Goal: Task Accomplishment & Management: Manage account settings

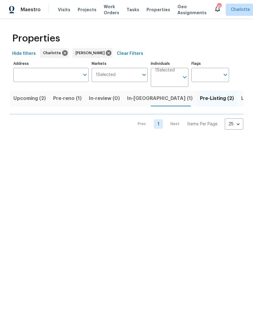
scroll to position [0, 8]
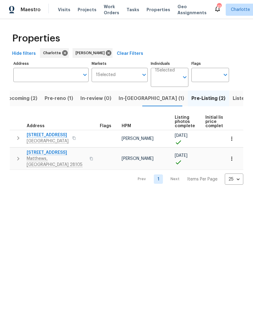
click at [61, 155] on span "[STREET_ADDRESS]" at bounding box center [56, 153] width 59 height 6
click at [55, 138] on span "947 Pecan Tree Ln" at bounding box center [48, 135] width 42 height 6
click at [192, 195] on html "Maestro Visits Projects Work Orders Tasks Properties Geo Assignments 45 Charlot…" at bounding box center [126, 97] width 253 height 195
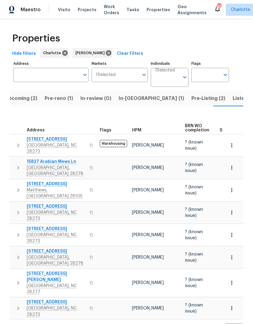
click at [133, 99] on span "In-reno (1)" at bounding box center [150, 98] width 65 height 8
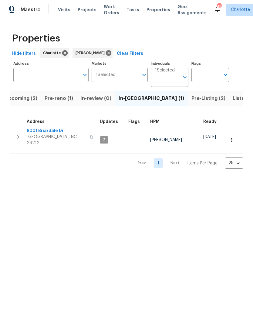
click at [27, 98] on span "Upcoming (2)" at bounding box center [21, 98] width 32 height 8
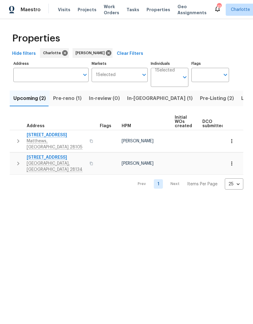
click at [129, 101] on span "In-reno (1)" at bounding box center [159, 98] width 65 height 8
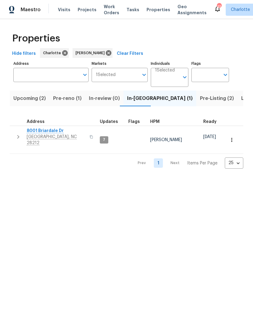
click at [200, 99] on span "Pre-Listing (2)" at bounding box center [217, 98] width 34 height 8
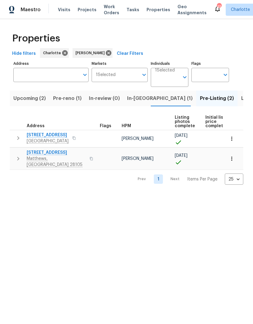
click at [68, 154] on span "3915 Cameron Run Ln" at bounding box center [56, 153] width 59 height 6
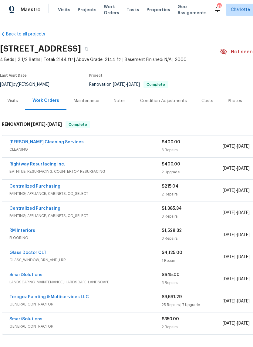
click at [229, 100] on div "Photos" at bounding box center [235, 101] width 14 height 6
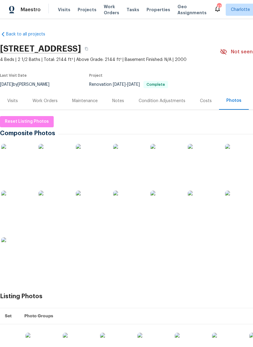
click at [20, 168] on img at bounding box center [16, 159] width 30 height 30
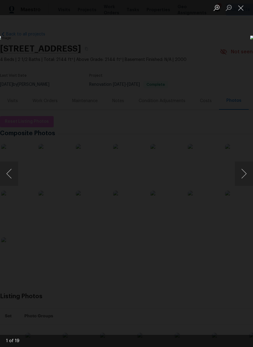
click at [238, 181] on button "Next image" at bounding box center [243, 173] width 18 height 24
click at [242, 180] on button "Next image" at bounding box center [243, 173] width 18 height 24
click at [240, 185] on button "Next image" at bounding box center [243, 173] width 18 height 24
click at [242, 177] on button "Next image" at bounding box center [243, 173] width 18 height 24
click at [241, 178] on button "Next image" at bounding box center [243, 173] width 18 height 24
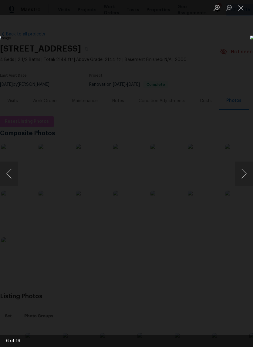
click at [242, 178] on button "Next image" at bounding box center [243, 173] width 18 height 24
click at [239, 180] on button "Next image" at bounding box center [243, 173] width 18 height 24
click at [241, 179] on button "Next image" at bounding box center [243, 173] width 18 height 24
click at [239, 180] on button "Next image" at bounding box center [243, 173] width 18 height 24
click at [241, 180] on button "Next image" at bounding box center [243, 173] width 18 height 24
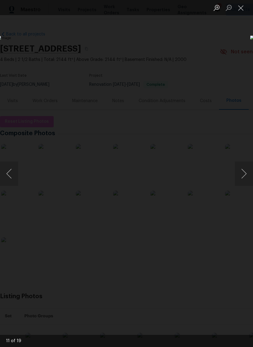
click at [244, 177] on button "Next image" at bounding box center [243, 173] width 18 height 24
click at [241, 180] on button "Next image" at bounding box center [243, 173] width 18 height 24
click at [241, 181] on button "Next image" at bounding box center [243, 173] width 18 height 24
click at [239, 180] on button "Next image" at bounding box center [243, 173] width 18 height 24
click at [241, 180] on button "Next image" at bounding box center [243, 173] width 18 height 24
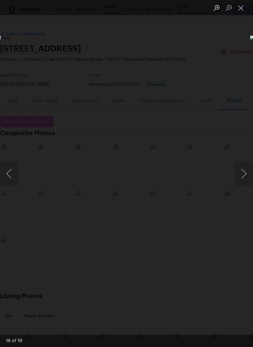
click at [241, 181] on button "Next image" at bounding box center [243, 173] width 18 height 24
click at [11, 169] on button "Previous image" at bounding box center [9, 173] width 18 height 24
click at [241, 178] on button "Next image" at bounding box center [243, 173] width 18 height 24
click at [239, 182] on button "Next image" at bounding box center [243, 173] width 18 height 24
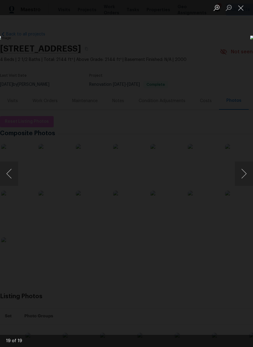
click at [239, 182] on button "Next image" at bounding box center [243, 173] width 18 height 24
click at [242, 179] on button "Next image" at bounding box center [243, 173] width 18 height 24
click at [9, 172] on button "Previous image" at bounding box center [9, 173] width 18 height 24
click at [238, 180] on button "Next image" at bounding box center [243, 173] width 18 height 24
click at [237, 182] on button "Next image" at bounding box center [243, 173] width 18 height 24
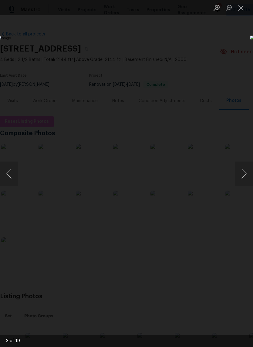
click at [7, 174] on button "Previous image" at bounding box center [9, 173] width 18 height 24
click at [241, 180] on button "Next image" at bounding box center [243, 173] width 18 height 24
click at [240, 181] on button "Next image" at bounding box center [243, 173] width 18 height 24
click at [238, 182] on button "Next image" at bounding box center [243, 173] width 18 height 24
click at [238, 181] on button "Next image" at bounding box center [243, 173] width 18 height 24
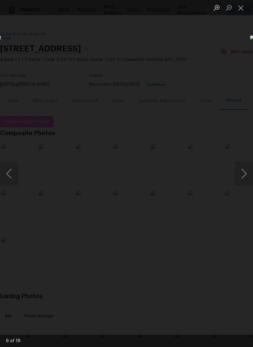
click at [235, 182] on button "Next image" at bounding box center [243, 173] width 18 height 24
click at [237, 181] on button "Next image" at bounding box center [243, 173] width 18 height 24
click at [238, 180] on button "Next image" at bounding box center [243, 173] width 18 height 24
click at [240, 179] on button "Next image" at bounding box center [243, 173] width 18 height 24
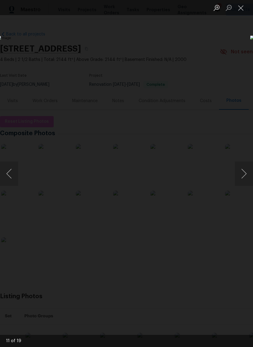
click at [239, 179] on button "Next image" at bounding box center [243, 173] width 18 height 24
click at [7, 173] on button "Previous image" at bounding box center [9, 173] width 18 height 24
click at [241, 181] on button "Next image" at bounding box center [243, 173] width 18 height 24
click at [240, 181] on button "Next image" at bounding box center [243, 173] width 18 height 24
click at [239, 181] on button "Next image" at bounding box center [243, 173] width 18 height 24
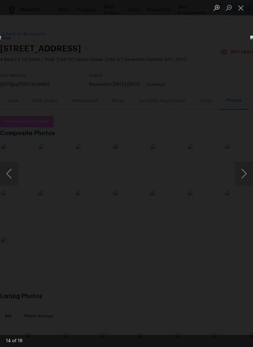
click at [239, 181] on button "Next image" at bounding box center [243, 173] width 18 height 24
click at [240, 180] on button "Next image" at bounding box center [243, 173] width 18 height 24
click at [241, 180] on button "Next image" at bounding box center [243, 173] width 18 height 24
click at [243, 179] on button "Next image" at bounding box center [243, 173] width 18 height 24
click at [239, 181] on button "Next image" at bounding box center [243, 173] width 18 height 24
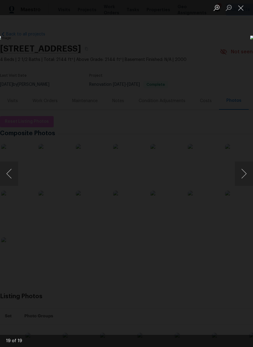
click at [239, 181] on button "Next image" at bounding box center [243, 173] width 18 height 24
click at [240, 178] on button "Next image" at bounding box center [243, 173] width 18 height 24
click at [241, 12] on button "Close lightbox" at bounding box center [240, 7] width 12 height 11
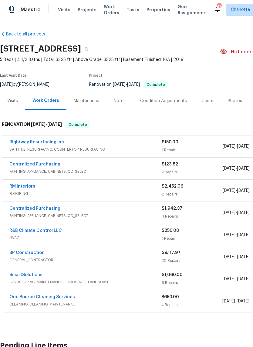
click at [231, 100] on div "Photos" at bounding box center [235, 101] width 14 height 6
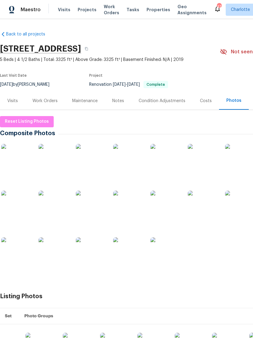
click at [15, 158] on img at bounding box center [16, 159] width 30 height 30
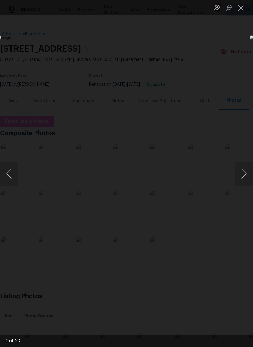
click at [240, 176] on button "Next image" at bounding box center [243, 173] width 18 height 24
click at [241, 180] on button "Next image" at bounding box center [243, 173] width 18 height 24
click at [243, 179] on button "Next image" at bounding box center [243, 173] width 18 height 24
click at [241, 179] on button "Next image" at bounding box center [243, 173] width 18 height 24
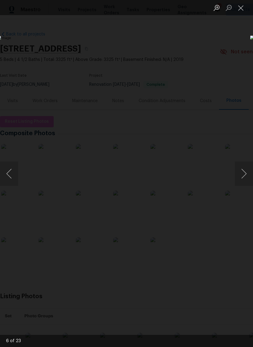
click at [241, 180] on button "Next image" at bounding box center [243, 173] width 18 height 24
click at [242, 179] on button "Next image" at bounding box center [243, 173] width 18 height 24
click at [243, 184] on button "Next image" at bounding box center [243, 173] width 18 height 24
click at [242, 184] on button "Next image" at bounding box center [243, 173] width 18 height 24
click at [240, 184] on button "Next image" at bounding box center [243, 173] width 18 height 24
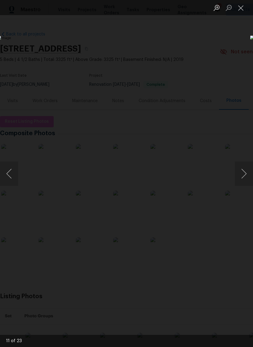
click at [242, 182] on button "Next image" at bounding box center [243, 173] width 18 height 24
click at [244, 182] on button "Next image" at bounding box center [243, 173] width 18 height 24
click at [241, 184] on button "Next image" at bounding box center [243, 173] width 18 height 24
click at [240, 180] on button "Next image" at bounding box center [243, 173] width 18 height 24
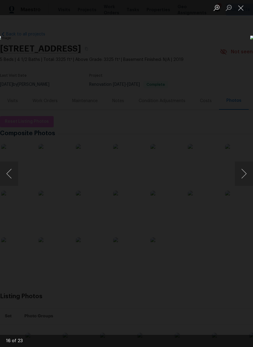
click at [244, 178] on button "Next image" at bounding box center [243, 173] width 18 height 24
click at [242, 180] on button "Next image" at bounding box center [243, 173] width 18 height 24
click at [241, 178] on button "Next image" at bounding box center [243, 173] width 18 height 24
click at [240, 179] on button "Next image" at bounding box center [243, 173] width 18 height 24
click at [243, 178] on button "Next image" at bounding box center [243, 173] width 18 height 24
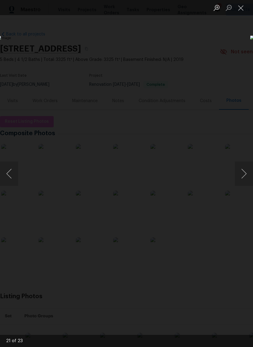
click at [241, 179] on button "Next image" at bounding box center [243, 173] width 18 height 24
click at [241, 181] on button "Next image" at bounding box center [243, 173] width 18 height 24
click at [240, 180] on button "Next image" at bounding box center [243, 173] width 18 height 24
click at [239, 181] on button "Next image" at bounding box center [243, 173] width 18 height 24
click at [241, 181] on button "Next image" at bounding box center [243, 173] width 18 height 24
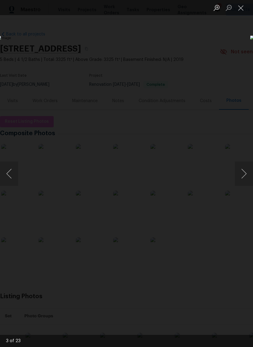
click at [240, 181] on button "Next image" at bounding box center [243, 173] width 18 height 24
click at [241, 180] on button "Next image" at bounding box center [243, 173] width 18 height 24
click at [240, 181] on button "Next image" at bounding box center [243, 173] width 18 height 24
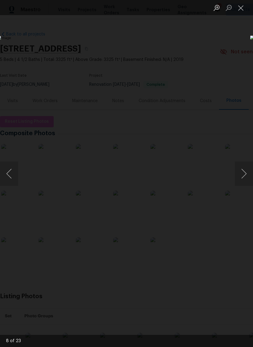
click at [240, 181] on button "Next image" at bounding box center [243, 173] width 18 height 24
click at [238, 181] on button "Next image" at bounding box center [243, 173] width 18 height 24
click at [241, 181] on button "Next image" at bounding box center [243, 173] width 18 height 24
click at [240, 181] on button "Next image" at bounding box center [243, 173] width 18 height 24
click at [243, 182] on button "Next image" at bounding box center [243, 173] width 18 height 24
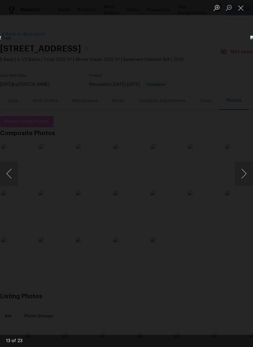
click at [242, 182] on button "Next image" at bounding box center [243, 173] width 18 height 24
click at [241, 181] on button "Next image" at bounding box center [243, 173] width 18 height 24
click at [242, 181] on button "Next image" at bounding box center [243, 173] width 18 height 24
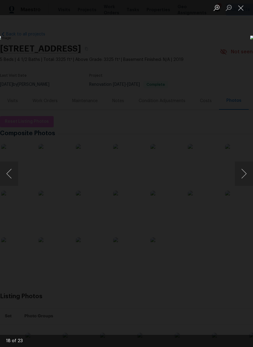
click at [242, 8] on button "Close lightbox" at bounding box center [240, 7] width 12 height 11
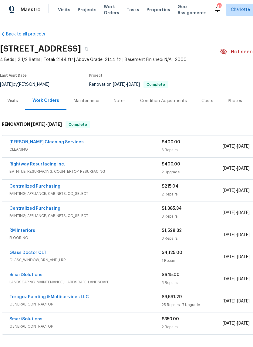
click at [18, 163] on link "Rightway Resurfacing Inc." at bounding box center [37, 164] width 56 height 4
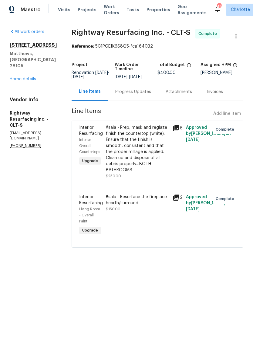
click at [32, 12] on span "Maestro" at bounding box center [31, 10] width 20 height 6
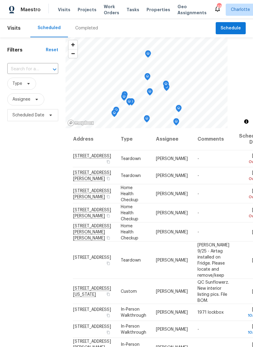
click at [87, 11] on span "Projects" at bounding box center [87, 10] width 19 height 6
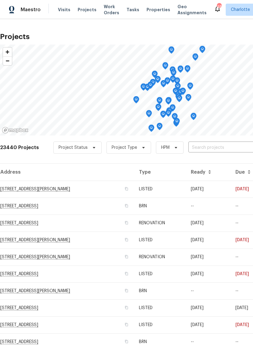
click at [209, 148] on input "text" at bounding box center [222, 147] width 69 height 9
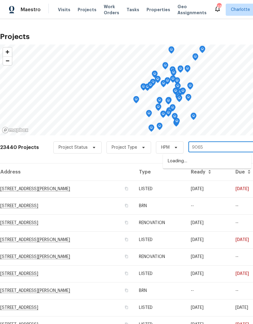
type input "9065"
click at [205, 162] on li "9065 Cinnabay Dr, Charlotte, NC 28216" at bounding box center [207, 161] width 88 height 10
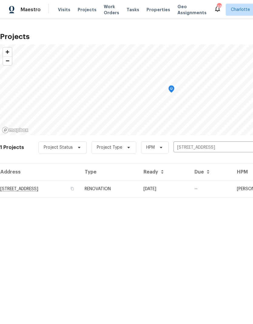
click at [27, 192] on td "9065 Cinnabay Dr, Charlotte, NC 28216" at bounding box center [40, 189] width 80 height 17
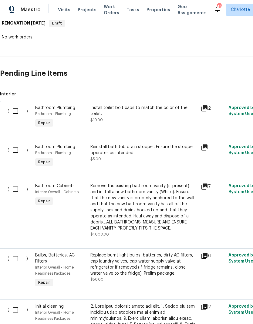
scroll to position [101, 0]
click at [20, 110] on input "checkbox" at bounding box center [17, 111] width 17 height 13
checkbox input "true"
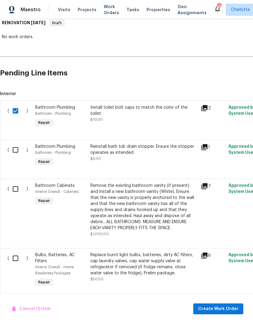
click at [18, 151] on input "checkbox" at bounding box center [17, 150] width 17 height 13
checkbox input "true"
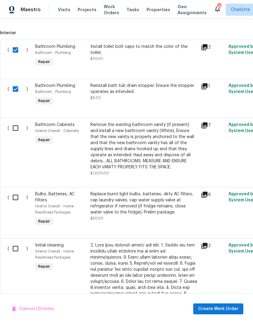
scroll to position [163, 0]
click at [16, 129] on input "checkbox" at bounding box center [17, 127] width 17 height 13
checkbox input "true"
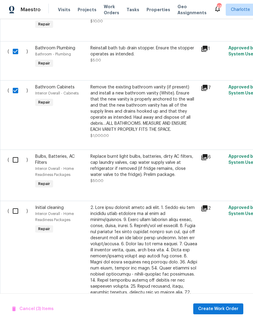
scroll to position [200, 0]
click at [17, 165] on input "checkbox" at bounding box center [17, 160] width 17 height 13
checkbox input "true"
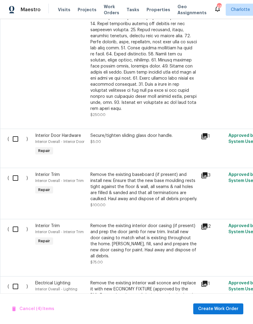
scroll to position [457, 0]
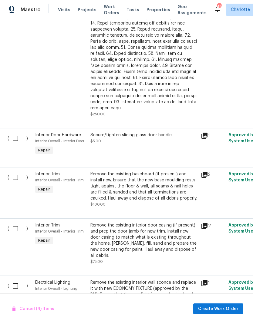
click at [18, 135] on input "checkbox" at bounding box center [17, 138] width 17 height 13
checkbox input "true"
click at [17, 176] on input "checkbox" at bounding box center [17, 177] width 17 height 13
checkbox input "true"
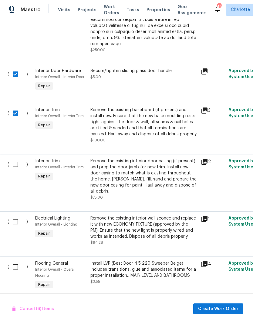
scroll to position [522, 0]
click at [19, 159] on input "checkbox" at bounding box center [17, 164] width 17 height 13
checkbox input "true"
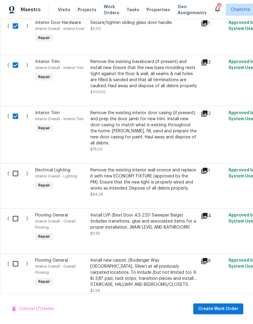
scroll to position [570, 0]
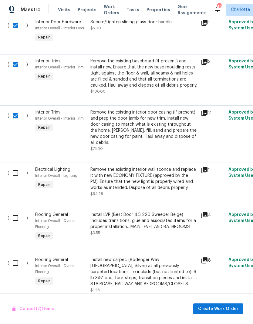
click at [17, 167] on input "checkbox" at bounding box center [17, 173] width 17 height 13
checkbox input "true"
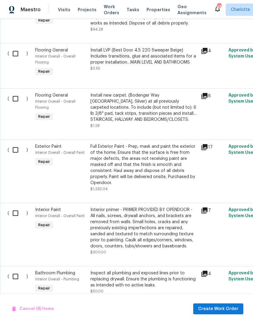
scroll to position [734, 0]
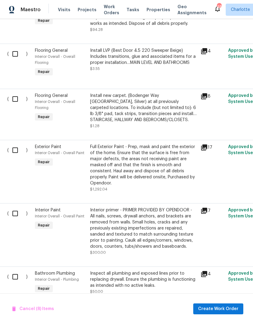
click at [18, 144] on input "checkbox" at bounding box center [17, 150] width 17 height 13
checkbox input "true"
click at [20, 207] on input "checkbox" at bounding box center [17, 213] width 17 height 13
checkbox input "true"
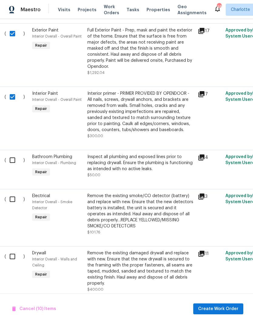
scroll to position [852, 4]
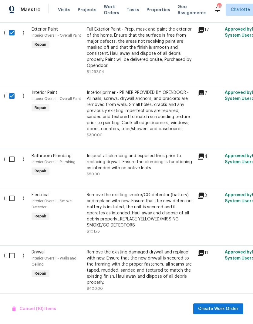
click at [14, 153] on input "checkbox" at bounding box center [13, 159] width 17 height 13
checkbox input "true"
click at [16, 193] on input "checkbox" at bounding box center [13, 198] width 17 height 13
checkbox input "true"
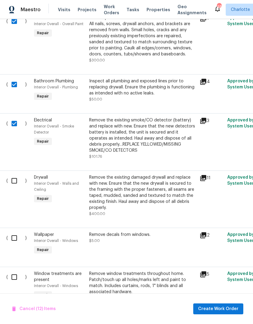
scroll to position [926, 1]
click at [14, 175] on input "checkbox" at bounding box center [16, 181] width 17 height 13
checkbox input "true"
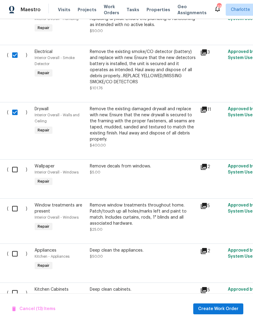
scroll to position [995, 1]
click at [15, 164] on input "checkbox" at bounding box center [16, 170] width 17 height 13
checkbox input "true"
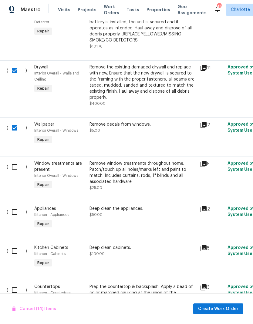
click at [17, 161] on input "checkbox" at bounding box center [16, 167] width 17 height 13
checkbox input "true"
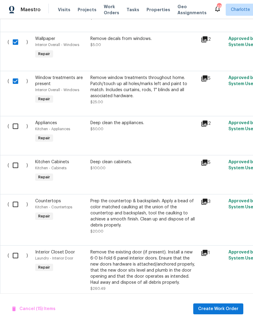
scroll to position [0, 0]
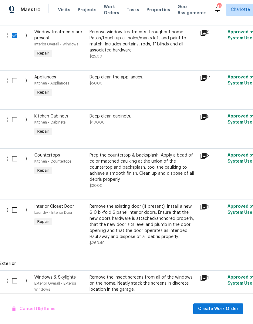
click at [17, 155] on input "checkbox" at bounding box center [16, 158] width 17 height 13
checkbox input "true"
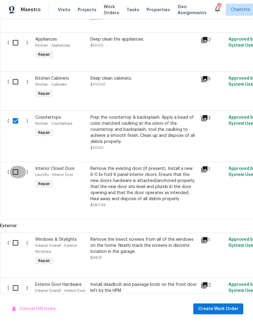
click at [16, 166] on input "checkbox" at bounding box center [17, 172] width 17 height 13
checkbox input "true"
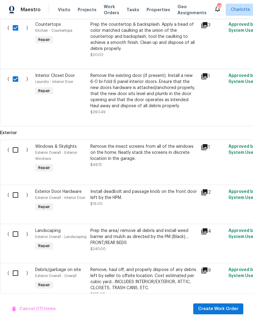
click at [15, 144] on input "checkbox" at bounding box center [17, 150] width 17 height 13
checkbox input "true"
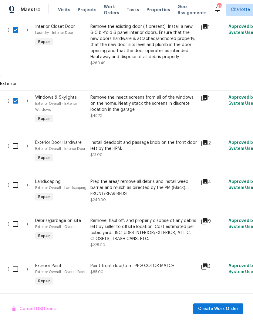
click at [16, 140] on input "checkbox" at bounding box center [17, 146] width 17 height 13
checkbox input "true"
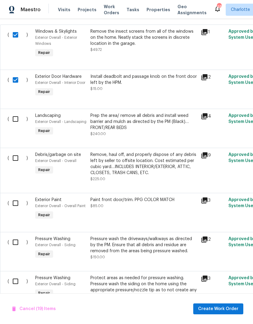
click at [19, 153] on input "checkbox" at bounding box center [17, 158] width 17 height 13
checkbox input "true"
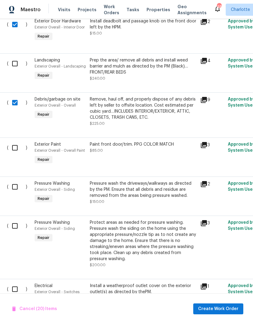
scroll to position [1481, 0]
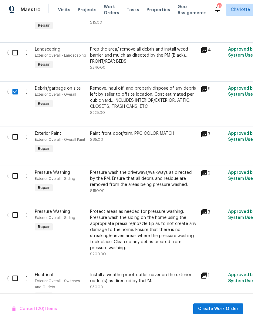
click at [16, 131] on input "checkbox" at bounding box center [17, 137] width 17 height 13
checkbox input "true"
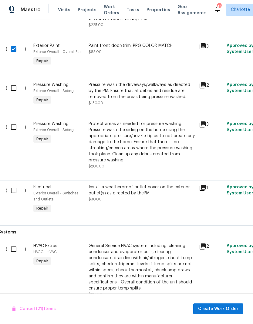
scroll to position [1568, 2]
click at [16, 187] on input "checkbox" at bounding box center [15, 191] width 17 height 13
checkbox input "true"
click at [224, 309] on span "Create Work Order" at bounding box center [218, 309] width 40 height 8
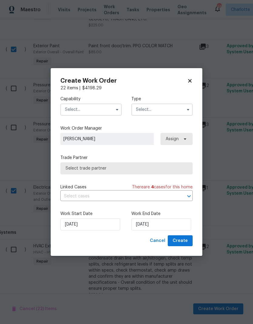
click at [103, 107] on input "text" at bounding box center [90, 110] width 61 height 12
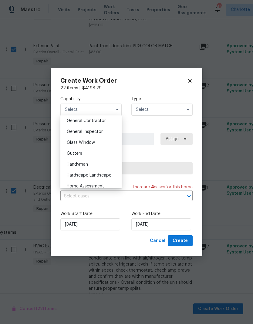
scroll to position [283, 0]
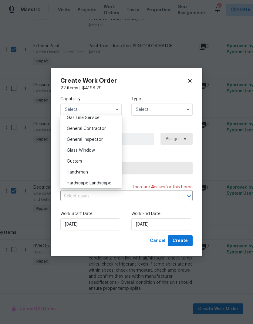
click at [116, 128] on div "General Contractor" at bounding box center [91, 128] width 58 height 11
type input "General Contractor"
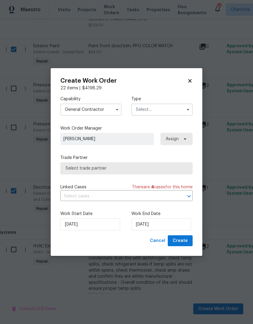
click at [158, 112] on input "text" at bounding box center [161, 110] width 61 height 12
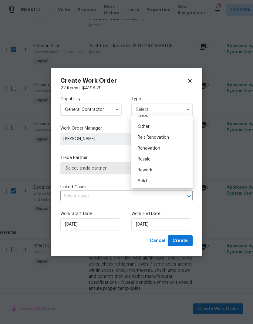
scroll to position [72, 0]
click at [158, 151] on div "Renovation" at bounding box center [162, 148] width 58 height 11
type input "Renovation"
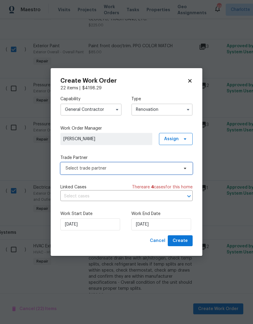
click at [179, 166] on span "Select trade partner" at bounding box center [126, 168] width 132 height 12
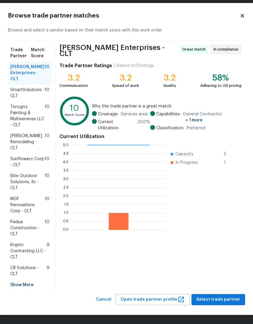
scroll to position [6, 0]
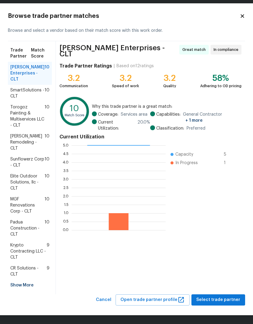
click at [31, 287] on div "Show More" at bounding box center [30, 285] width 44 height 11
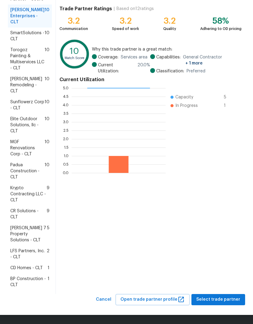
scroll to position [63, 0]
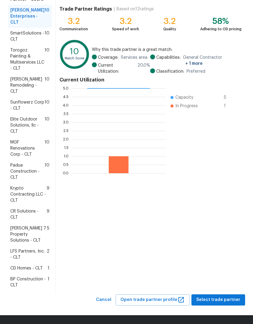
click at [37, 284] on span "BP Construction - CLT" at bounding box center [28, 282] width 37 height 12
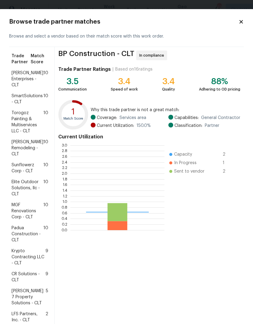
scroll to position [85, 94]
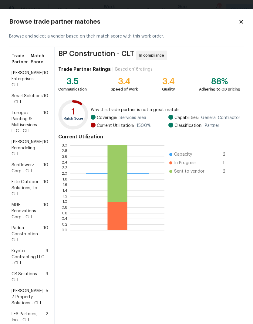
click at [21, 167] on span "Sunflowerz Corp - CLT" at bounding box center [28, 168] width 32 height 12
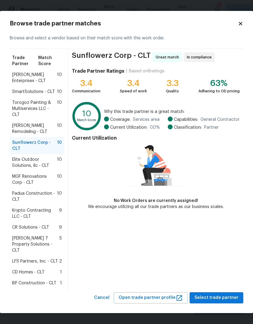
click at [52, 280] on span "BP Construction - CLT" at bounding box center [34, 283] width 44 height 6
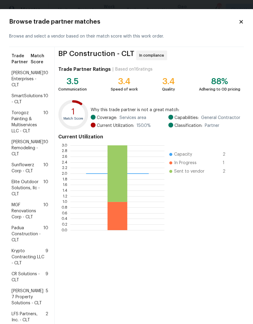
click at [21, 146] on span "Pino Remodeling - CLT" at bounding box center [28, 148] width 32 height 18
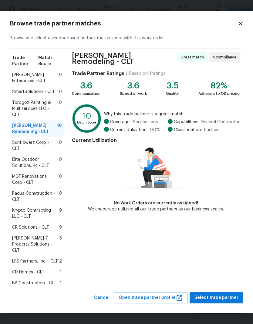
click at [27, 164] on span "Elite Outdoor Solutions, llc - CLT" at bounding box center [34, 163] width 45 height 12
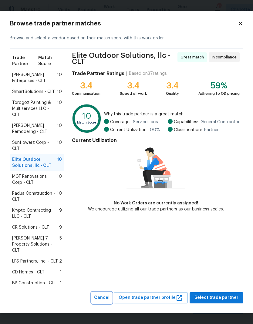
click at [109, 294] on span "Cancel" at bounding box center [101, 298] width 15 height 8
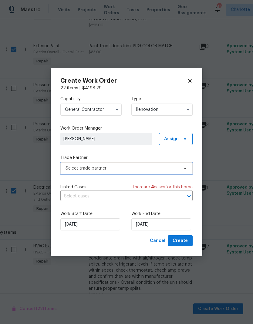
click at [175, 170] on span "Select trade partner" at bounding box center [121, 168] width 113 height 6
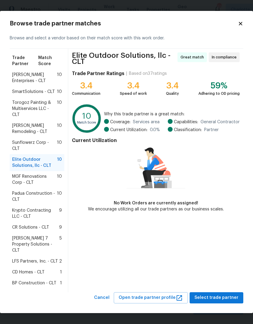
click at [50, 278] on div "BP Construction - CLT 1" at bounding box center [37, 283] width 55 height 11
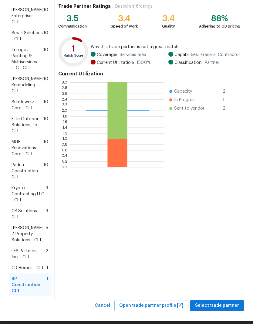
scroll to position [63, 0]
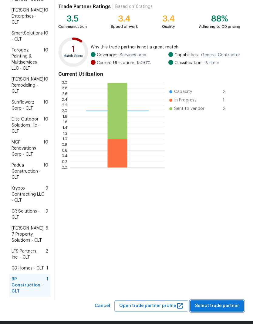
click at [225, 302] on span "Select trade partner" at bounding box center [217, 306] width 44 height 8
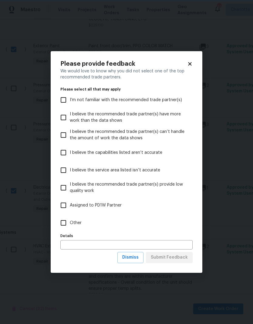
scroll to position [0, 0]
click at [135, 257] on span "Dismiss" at bounding box center [130, 258] width 16 height 8
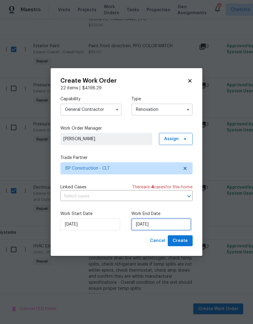
click at [149, 225] on input "9/23/2025" at bounding box center [161, 224] width 60 height 12
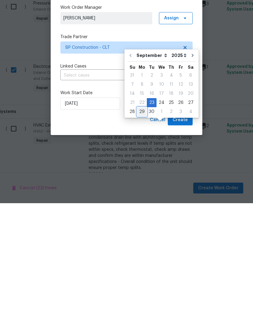
click at [144, 228] on div "29" at bounding box center [142, 232] width 10 height 8
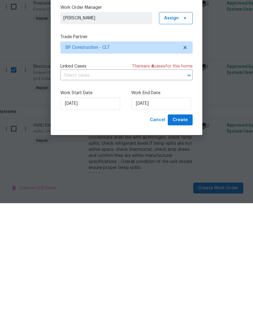
type input "9/29/2025"
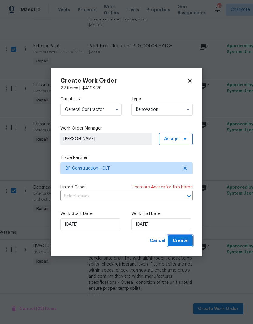
click at [185, 243] on span "Create" at bounding box center [179, 241] width 15 height 8
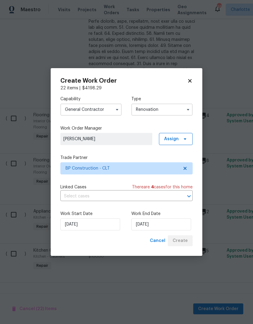
scroll to position [0, 2]
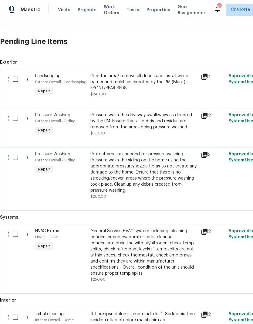
scroll to position [149, 0]
click at [18, 77] on input "checkbox" at bounding box center [17, 79] width 17 height 13
checkbox input "true"
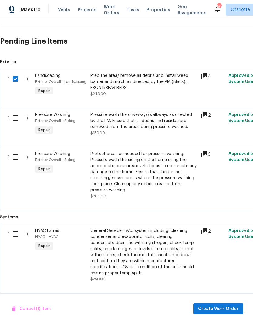
click at [19, 121] on input "checkbox" at bounding box center [17, 118] width 17 height 13
checkbox input "true"
click at [18, 161] on input "checkbox" at bounding box center [17, 157] width 17 height 13
checkbox input "true"
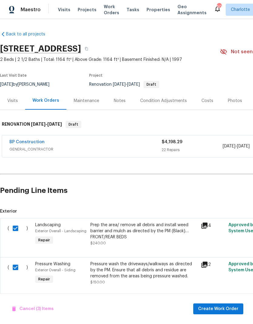
scroll to position [-1, 0]
click at [222, 311] on span "Create Work Order" at bounding box center [218, 309] width 40 height 8
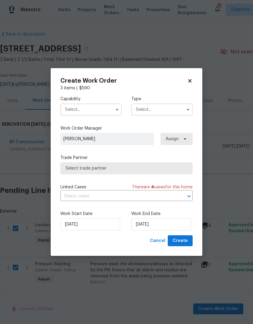
click at [108, 105] on input "text" at bounding box center [90, 110] width 61 height 12
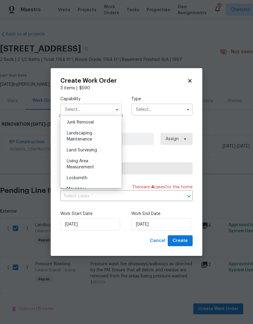
scroll to position [387, 0]
click at [95, 137] on div "Landscaping Maintenance" at bounding box center [91, 137] width 58 height 17
type input "Landscaping Maintenance"
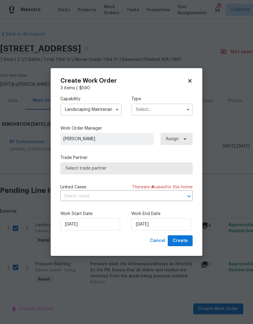
click at [169, 112] on input "text" at bounding box center [161, 110] width 61 height 12
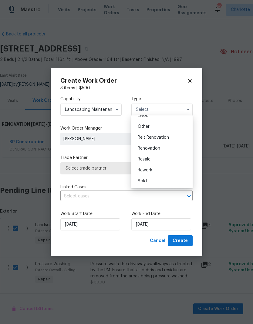
scroll to position [72, 0]
click at [163, 152] on div "Renovation" at bounding box center [162, 148] width 58 height 11
type input "Renovation"
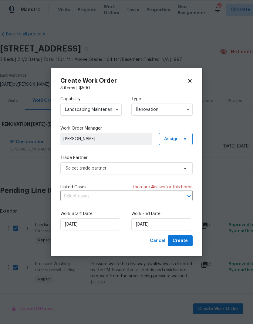
scroll to position [0, 0]
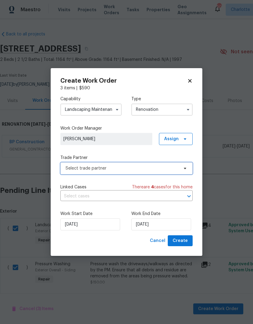
click at [176, 170] on span "Select trade partner" at bounding box center [121, 168] width 113 height 6
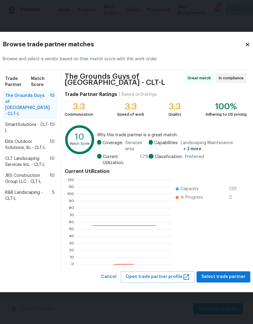
scroll to position [85, 94]
click at [20, 125] on span "SmartSolutions - CLT-L" at bounding box center [27, 128] width 45 height 12
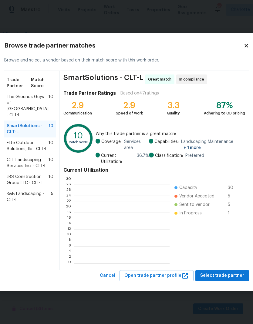
scroll to position [85, 95]
click at [219, 276] on span "Select trade partner" at bounding box center [222, 276] width 44 height 8
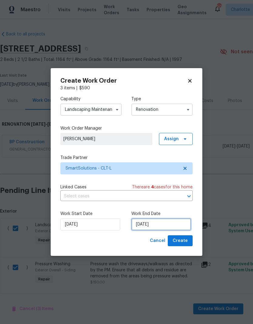
click at [160, 224] on input "9/23/2025" at bounding box center [161, 224] width 60 height 12
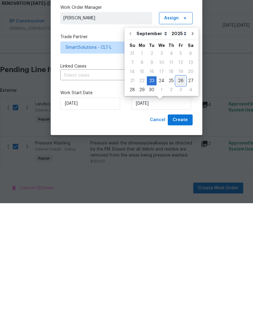
click at [179, 198] on div "26" at bounding box center [181, 202] width 10 height 8
type input "9/26/2025"
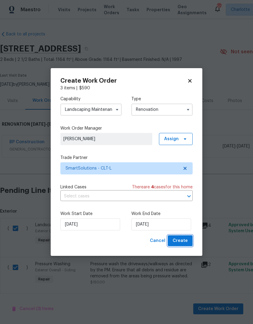
click at [181, 244] on span "Create" at bounding box center [179, 241] width 15 height 8
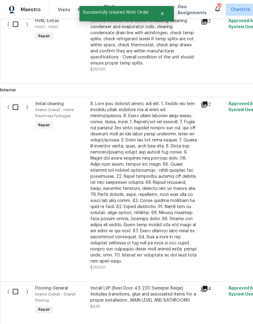
scroll to position [224, 0]
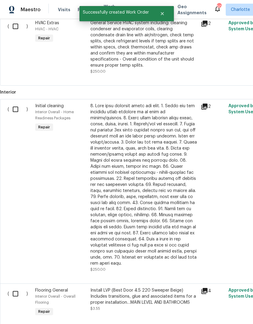
click at [15, 103] on input "checkbox" at bounding box center [17, 109] width 17 height 13
checkbox input "true"
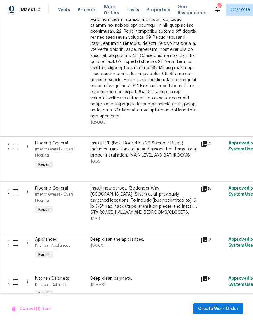
scroll to position [371, 0]
click at [19, 237] on input "checkbox" at bounding box center [17, 243] width 17 height 13
checkbox input "true"
click at [13, 276] on input "checkbox" at bounding box center [17, 282] width 17 height 13
checkbox input "true"
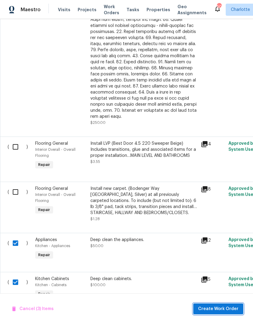
click at [220, 314] on button "Create Work Order" at bounding box center [218, 309] width 50 height 11
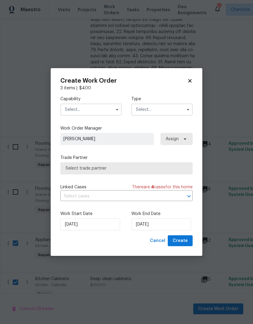
click at [98, 112] on input "text" at bounding box center [90, 110] width 61 height 12
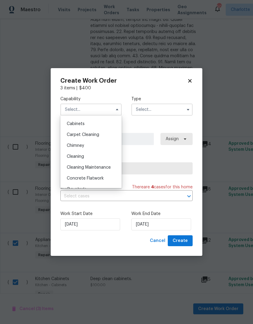
scroll to position [53, 0]
click at [96, 160] on div "Cleaning" at bounding box center [91, 156] width 58 height 11
type input "Cleaning"
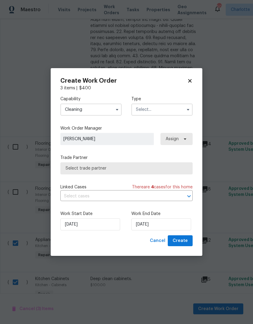
click at [166, 112] on input "text" at bounding box center [161, 110] width 61 height 12
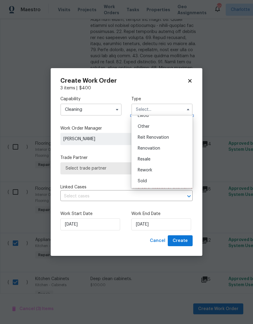
scroll to position [72, 0]
click at [160, 151] on div "Renovation" at bounding box center [162, 148] width 58 height 11
type input "Renovation"
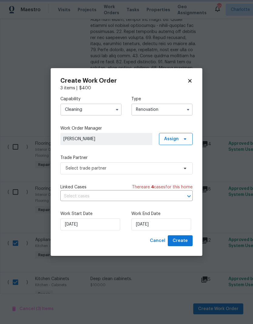
scroll to position [0, 0]
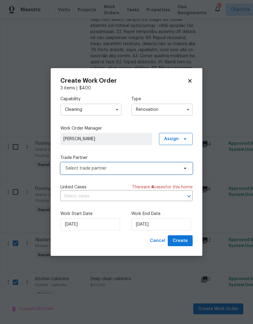
click at [168, 171] on span "Select trade partner" at bounding box center [121, 168] width 113 height 6
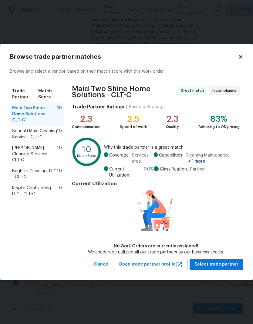
click at [27, 169] on span "Brighter Cleaning, LLC - CLT-C" at bounding box center [34, 174] width 45 height 12
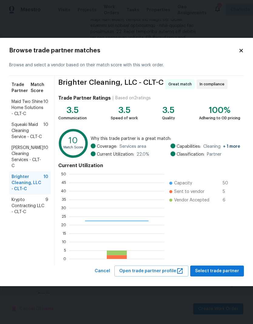
scroll to position [85, 95]
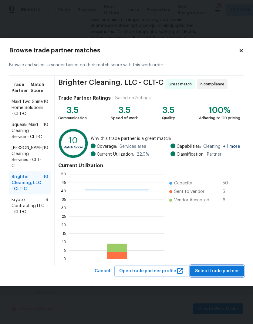
click at [217, 271] on span "Select trade partner" at bounding box center [217, 272] width 44 height 8
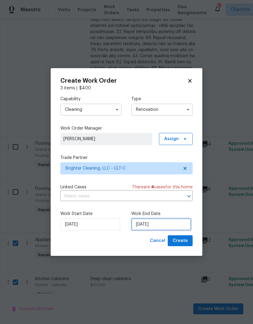
click at [156, 224] on input "[DATE]" at bounding box center [161, 224] width 60 height 12
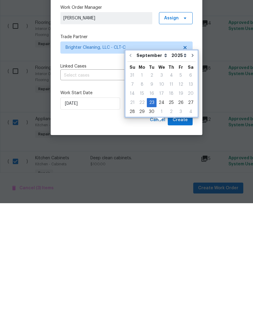
click at [190, 170] on button "Go to next month" at bounding box center [192, 176] width 9 height 12
type input "10/23/2025"
select select "9"
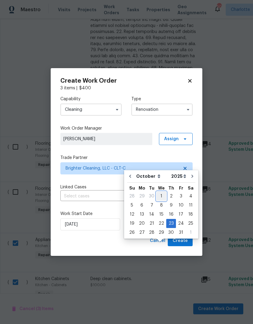
click at [161, 192] on div "1" at bounding box center [161, 196] width 10 height 8
type input "[DATE]"
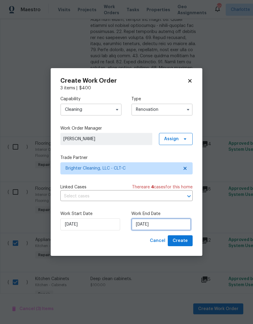
click at [159, 224] on input "[DATE]" at bounding box center [161, 224] width 60 height 12
select select "9"
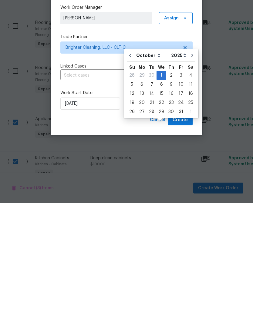
click at [148, 235] on div "Cancel Create" at bounding box center [126, 240] width 132 height 11
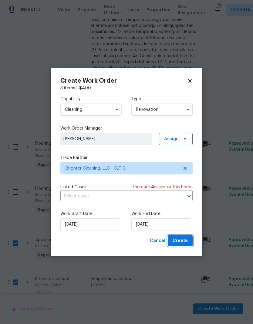
click at [185, 243] on span "Create" at bounding box center [179, 241] width 15 height 8
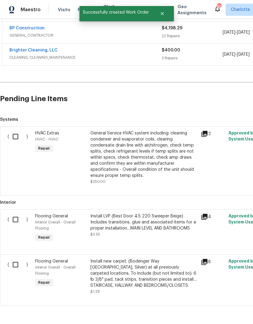
scroll to position [136, 0]
click at [22, 214] on input "checkbox" at bounding box center [17, 220] width 17 height 13
checkbox input "true"
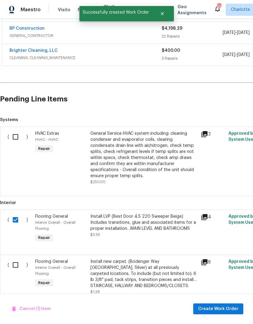
click at [15, 259] on input "checkbox" at bounding box center [17, 265] width 17 height 13
checkbox input "true"
click at [224, 311] on span "Create Work Order" at bounding box center [218, 309] width 40 height 8
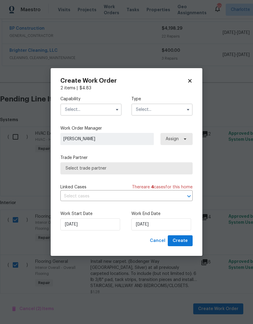
click at [111, 111] on input "text" at bounding box center [90, 110] width 61 height 12
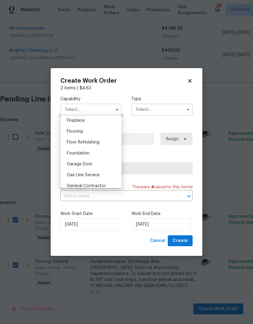
scroll to position [226, 0]
click at [101, 130] on div "Flooring" at bounding box center [91, 131] width 58 height 11
type input "Flooring"
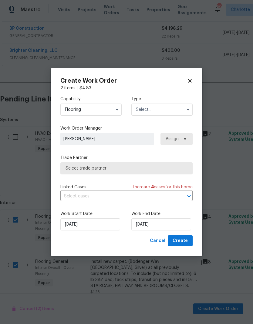
click at [165, 110] on input "text" at bounding box center [161, 110] width 61 height 12
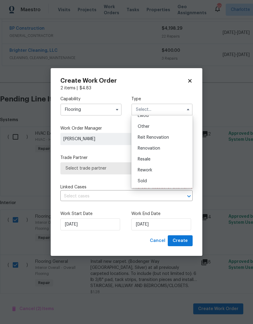
scroll to position [72, 0]
click at [162, 148] on div "Renovation" at bounding box center [162, 148] width 58 height 11
type input "Renovation"
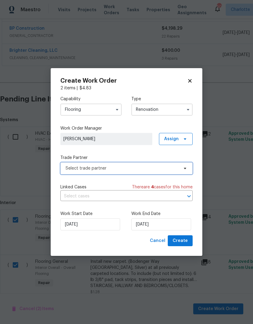
click at [170, 167] on span "Select trade partner" at bounding box center [121, 168] width 113 height 6
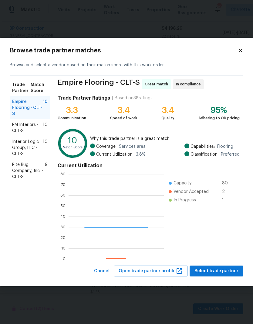
scroll to position [85, 95]
click at [21, 167] on span "Rite Rug Company, Inc. - CLT-S" at bounding box center [28, 171] width 33 height 18
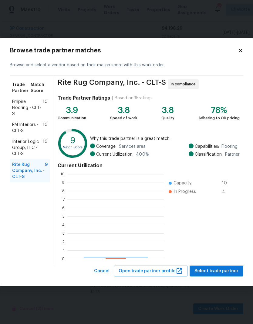
scroll to position [85, 96]
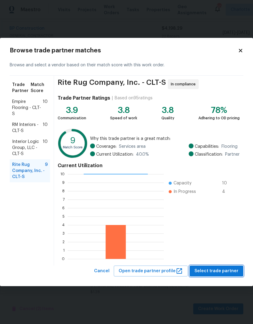
click at [221, 270] on span "Select trade partner" at bounding box center [216, 272] width 44 height 8
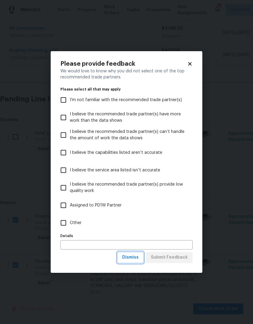
click at [134, 258] on span "Dismiss" at bounding box center [130, 258] width 16 height 8
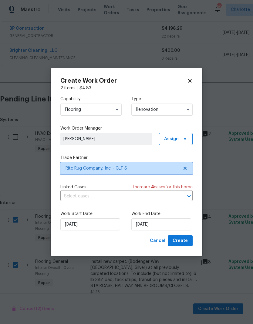
click at [186, 169] on icon at bounding box center [184, 168] width 5 height 5
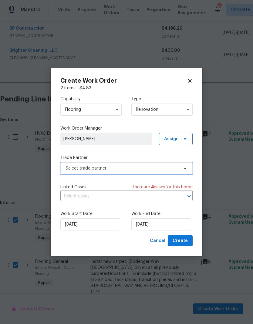
click at [186, 169] on icon at bounding box center [184, 168] width 5 height 5
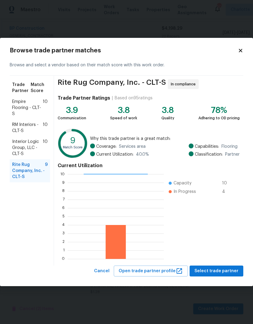
click at [17, 104] on span "Empire Flooring - CLT-S" at bounding box center [27, 108] width 31 height 18
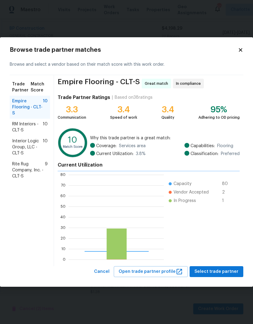
scroll to position [85, 95]
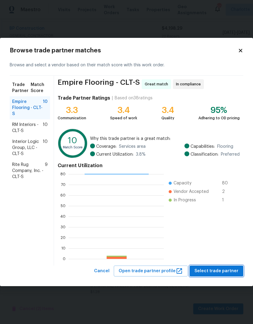
click at [223, 268] on span "Select trade partner" at bounding box center [216, 272] width 44 height 8
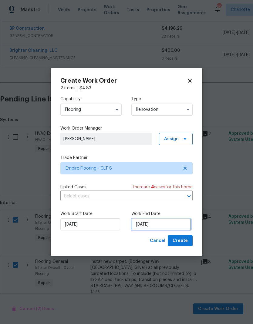
click at [156, 222] on input "[DATE]" at bounding box center [161, 224] width 60 height 12
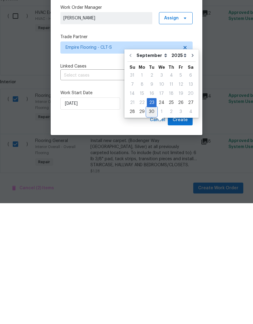
click at [151, 228] on div "30" at bounding box center [152, 232] width 10 height 8
type input "[DATE]"
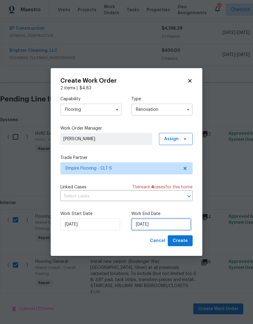
click at [154, 226] on input "[DATE]" at bounding box center [161, 224] width 60 height 12
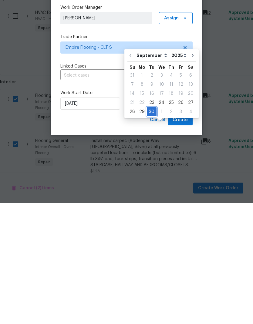
click at [151, 228] on div "30" at bounding box center [152, 232] width 10 height 8
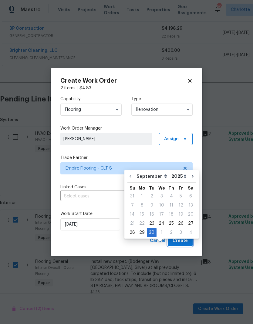
click at [180, 244] on span "Create" at bounding box center [179, 241] width 15 height 8
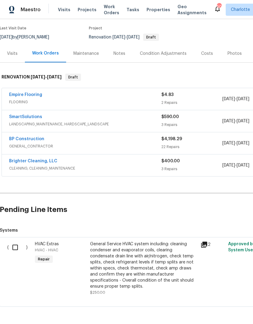
scroll to position [47, 1]
click at [18, 241] on input "checkbox" at bounding box center [16, 247] width 17 height 13
checkbox input "true"
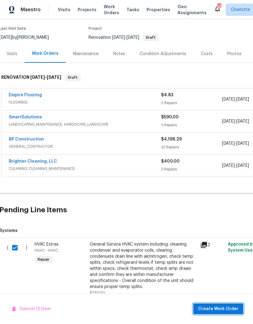
click at [216, 311] on span "Create Work Order" at bounding box center [218, 309] width 40 height 8
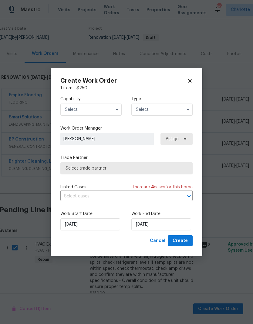
click at [103, 112] on input "text" at bounding box center [90, 110] width 61 height 12
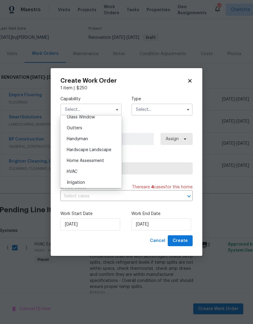
scroll to position [317, 0]
click at [80, 175] on div "HVAC" at bounding box center [91, 171] width 58 height 11
type input "HVAC"
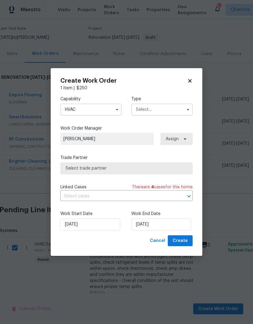
click at [154, 113] on input "text" at bounding box center [161, 110] width 61 height 12
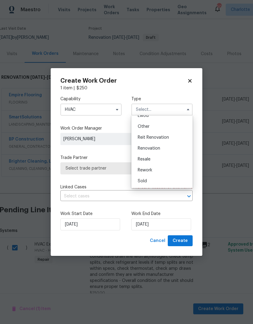
scroll to position [72, 0]
click at [161, 150] on div "Renovation" at bounding box center [162, 148] width 58 height 11
type input "Renovation"
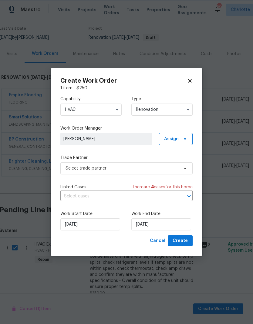
scroll to position [0, 0]
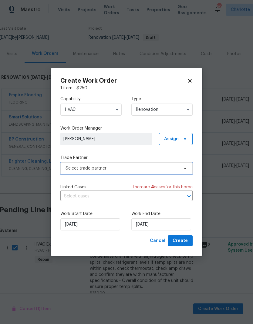
click at [167, 169] on span "Select trade partner" at bounding box center [121, 168] width 113 height 6
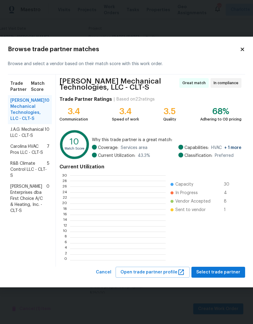
scroll to position [1, 1]
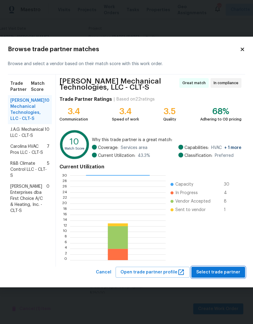
click at [219, 272] on span "Select trade partner" at bounding box center [218, 273] width 44 height 8
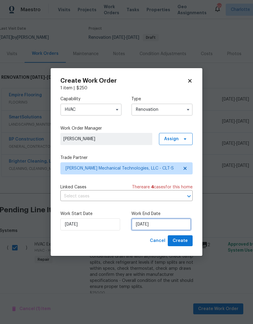
click at [156, 223] on input "[DATE]" at bounding box center [161, 224] width 60 height 12
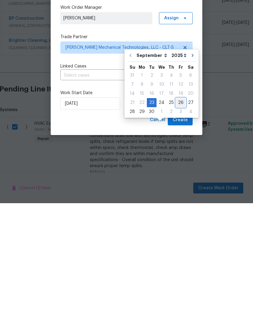
click at [177, 219] on div "26" at bounding box center [181, 223] width 10 height 8
type input "[DATE]"
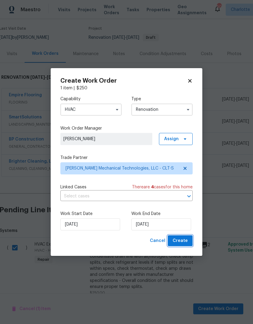
click at [185, 243] on span "Create" at bounding box center [179, 241] width 15 height 8
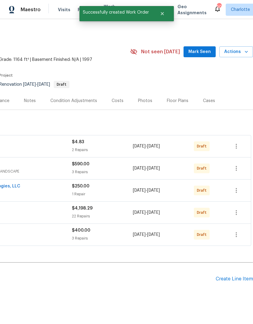
scroll to position [0, 90]
click at [234, 143] on icon "button" at bounding box center [235, 146] width 7 height 7
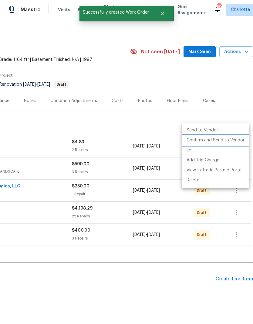
click at [233, 141] on li "Confirm and Send to Vendor" at bounding box center [215, 140] width 68 height 10
click at [202, 277] on div at bounding box center [126, 162] width 253 height 324
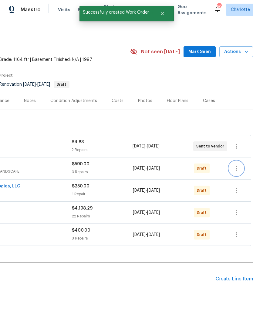
click at [237, 165] on icon "button" at bounding box center [235, 168] width 7 height 7
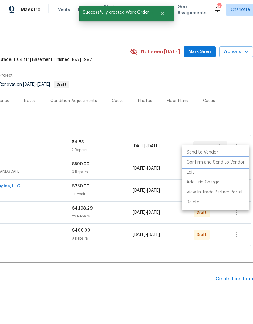
click at [232, 166] on li "Confirm and Send to Vendor" at bounding box center [215, 163] width 68 height 10
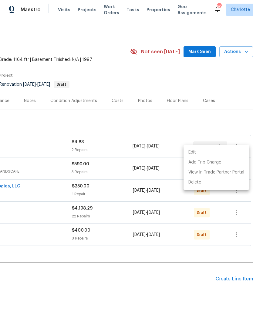
click at [196, 281] on div at bounding box center [126, 162] width 253 height 324
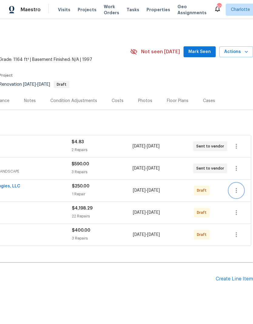
click at [238, 183] on button "button" at bounding box center [236, 190] width 15 height 15
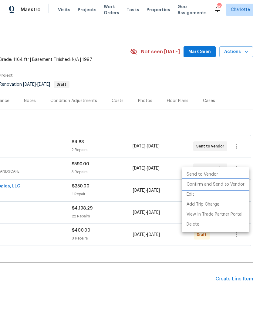
click at [236, 185] on li "Confirm and Send to Vendor" at bounding box center [215, 185] width 68 height 10
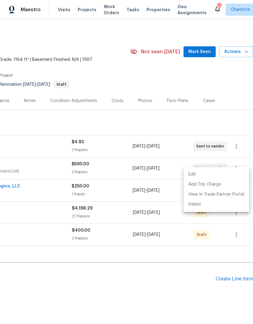
click at [204, 280] on div at bounding box center [126, 162] width 253 height 324
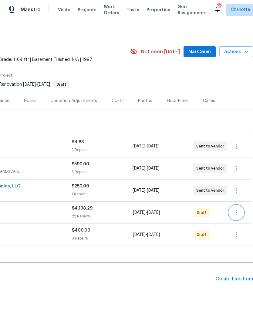
click at [236, 209] on icon "button" at bounding box center [235, 212] width 7 height 7
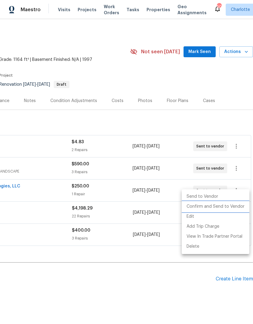
click at [234, 207] on li "Confirm and Send to Vendor" at bounding box center [215, 207] width 68 height 10
click at [208, 298] on div at bounding box center [126, 162] width 253 height 324
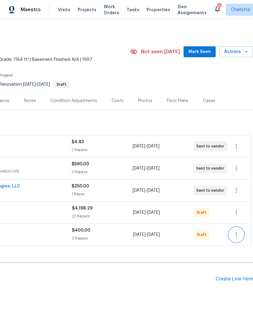
click at [241, 228] on button "button" at bounding box center [236, 235] width 15 height 15
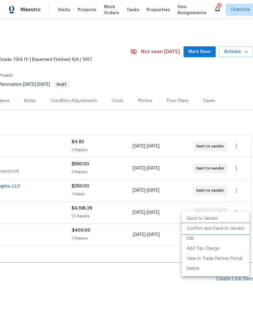
click at [234, 231] on li "Confirm and Send to Vendor" at bounding box center [215, 229] width 68 height 10
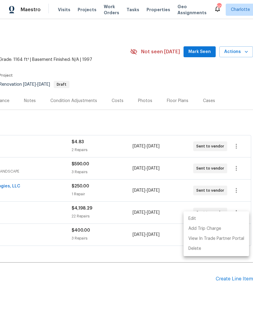
click at [208, 299] on div at bounding box center [126, 162] width 253 height 324
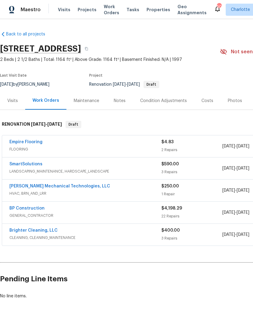
scroll to position [0, 0]
click at [16, 140] on link "Empire Flooring" at bounding box center [25, 142] width 33 height 4
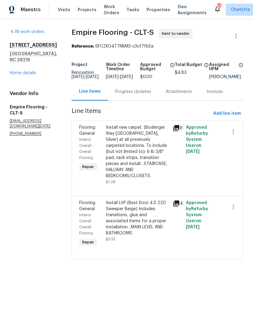
click at [141, 95] on div "Progress Updates" at bounding box center [133, 92] width 36 height 6
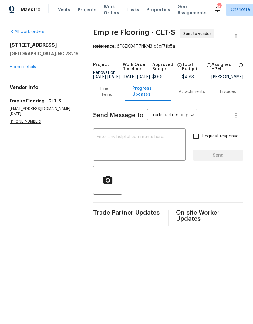
click at [138, 153] on textarea at bounding box center [139, 145] width 85 height 21
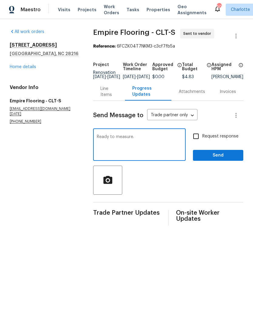
click at [160, 147] on textarea "Ready to measure." at bounding box center [139, 145] width 85 height 21
click at [138, 140] on textarea "Ready to measure. Will follow up to schedule install." at bounding box center [139, 145] width 85 height 21
type textarea "Ready to measure. I’ll follow up to schedule install."
click at [200, 140] on input "Request response" at bounding box center [195, 136] width 13 height 13
checkbox input "true"
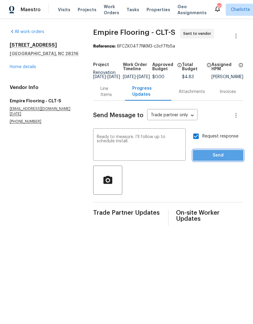
click at [218, 155] on button "Send" at bounding box center [218, 155] width 50 height 11
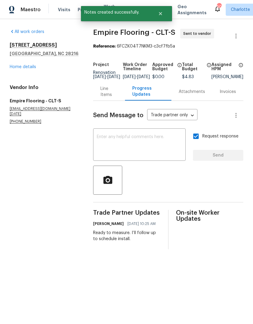
click at [17, 67] on link "Home details" at bounding box center [23, 67] width 26 height 4
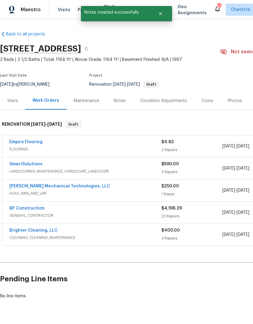
click at [19, 165] on link "SmartSolutions" at bounding box center [25, 164] width 33 height 4
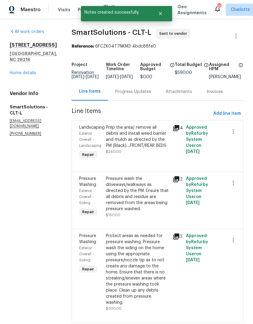
click at [137, 101] on div "Progress Updates" at bounding box center [133, 92] width 50 height 18
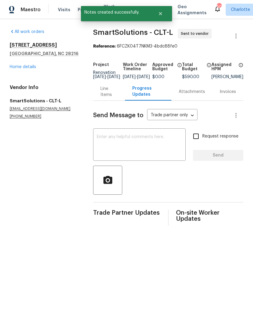
click at [131, 148] on textarea at bounding box center [139, 145] width 85 height 21
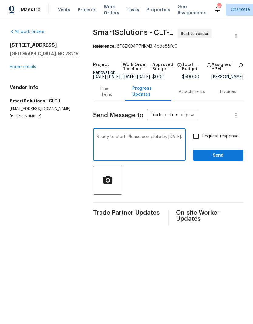
type textarea "Ready to start. Please complete by Friday."
click at [195, 138] on input "Request response" at bounding box center [195, 136] width 13 height 13
checkbox input "true"
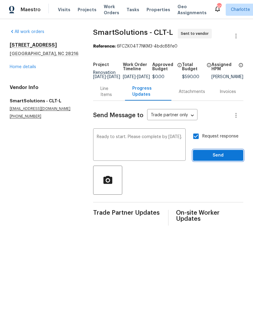
click at [214, 158] on span "Send" at bounding box center [218, 156] width 41 height 8
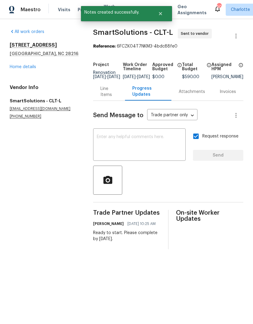
click at [14, 68] on link "Home details" at bounding box center [23, 67] width 26 height 4
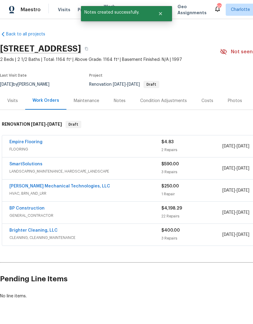
click at [18, 185] on link "[PERSON_NAME] Mechanical Technologies, LLC" at bounding box center [59, 186] width 101 height 4
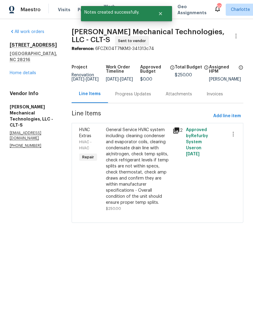
click at [149, 95] on div "Progress Updates" at bounding box center [133, 94] width 36 height 6
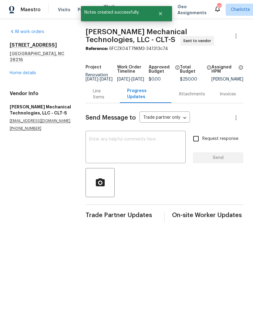
click at [136, 146] on textarea at bounding box center [135, 147] width 93 height 21
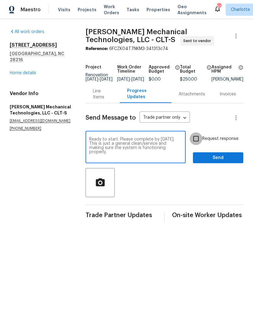
type textarea "Ready to start. Please complete by Friday. This is just a general clean/service…"
click at [198, 145] on input "Request response" at bounding box center [195, 138] width 13 height 13
checkbox input "true"
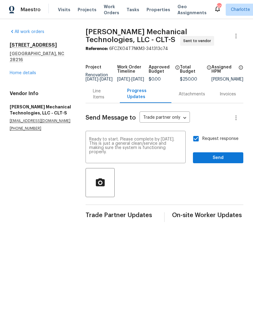
click at [216, 155] on div "Request response Send" at bounding box center [218, 147] width 50 height 31
click at [223, 161] on span "Send" at bounding box center [218, 158] width 41 height 8
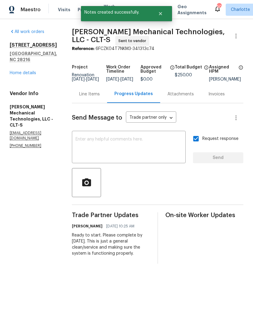
click at [15, 71] on link "Home details" at bounding box center [23, 73] width 26 height 4
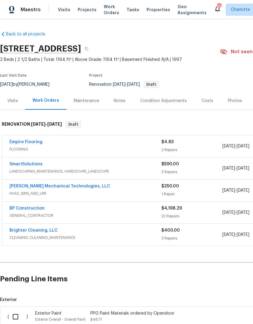
click at [14, 210] on link "BP Construction" at bounding box center [26, 208] width 35 height 4
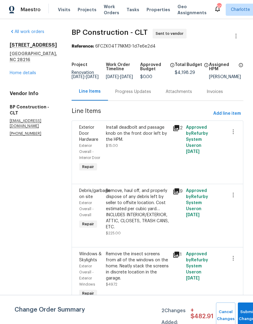
click at [138, 99] on div "Progress Updates" at bounding box center [133, 92] width 50 height 18
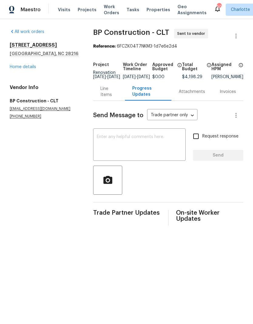
click at [144, 140] on textarea at bounding box center [139, 145] width 85 height 21
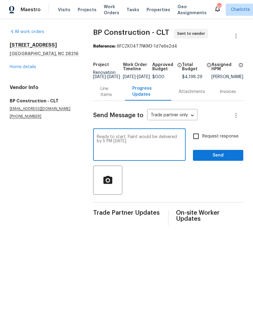
click at [149, 140] on textarea "Ready to start. Paint would be delivered by 5 PM today." at bounding box center [139, 145] width 85 height 21
click at [139, 148] on textarea "Ready to start. Paint will be delivered by 5 PM today." at bounding box center [139, 145] width 85 height 21
click at [141, 145] on textarea "Ready to start. Paint will be delivered by 5 PM today. I think this is going to…" at bounding box center [139, 145] width 85 height 21
click at [159, 145] on textarea "Ready to start. Paint will be delivered by 5 PM today. I think it’s going to be…" at bounding box center [139, 145] width 85 height 21
click at [163, 143] on textarea "Ready to start. Paint will be delivered by 5 PM today. I think it’s going to be…" at bounding box center [139, 145] width 85 height 21
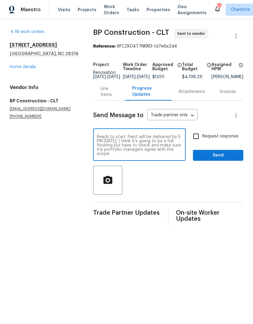
click at [161, 144] on textarea "Ready to start. Paint will be delivered by 5 PM today. I think it’s going to be…" at bounding box center [139, 145] width 85 height 21
click at [180, 144] on textarea "Ready to start. Paint will be delivered by 5 PM today. I think it’s going to be…" at bounding box center [139, 145] width 85 height 21
click at [178, 147] on textarea "Ready to start. Paint will be delivered by 5 PM today. I think it’s going to be…" at bounding box center [139, 145] width 85 height 21
click at [130, 148] on textarea "Ready to start. Paint will be delivered by 5 PM today. I think it’s going to be…" at bounding box center [139, 145] width 85 height 21
click at [148, 155] on textarea "Ready to start. Paint will be delivered by 5 PM today. I think it’s going to be…" at bounding box center [139, 145] width 85 height 21
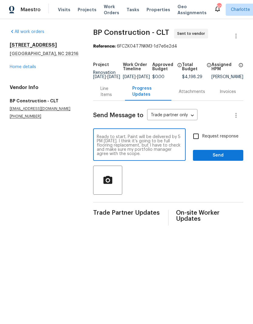
click at [155, 154] on textarea "Ready to start. Paint will be delivered by 5 PM today. I think it’s going to be…" at bounding box center [139, 145] width 85 height 21
type textarea "Ready to start. Paint will be delivered by 5 PM today. I think it’s going to be…"
click at [195, 143] on input "Request response" at bounding box center [195, 136] width 13 height 13
checkbox input "true"
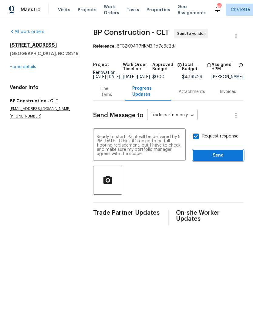
click at [212, 161] on button "Send" at bounding box center [218, 155] width 50 height 11
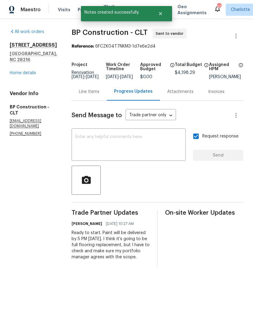
click at [35, 74] on link "Home details" at bounding box center [23, 73] width 26 height 4
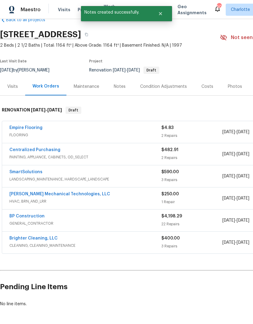
scroll to position [14, 0]
click at [47, 238] on link "Brighter Cleaning, LLC" at bounding box center [33, 239] width 48 height 4
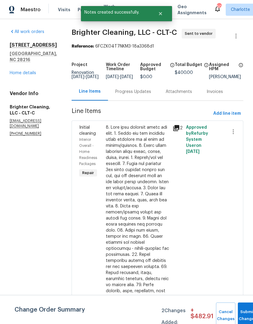
click at [127, 95] on div "Progress Updates" at bounding box center [133, 92] width 36 height 6
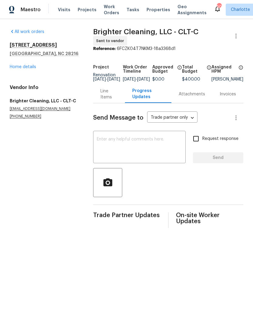
click at [148, 147] on textarea at bounding box center [139, 147] width 85 height 21
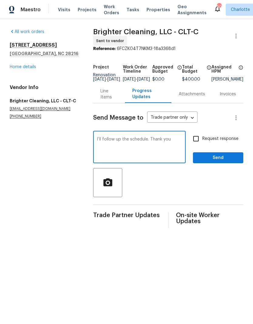
click at [117, 143] on textarea "I’ll follow up the schedule. Thank you" at bounding box center [139, 147] width 85 height 21
click at [121, 143] on textarea "I’ll follow up the schedule. Thank you" at bounding box center [139, 147] width 85 height 21
click at [123, 141] on div "I’ll follow up the schedule. Thank you x ​" at bounding box center [139, 147] width 92 height 31
type textarea "I’ll follow up to schedule. Thank you"
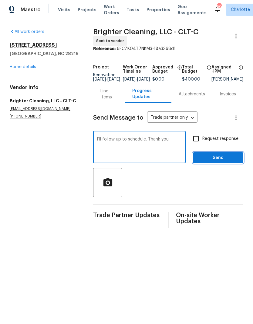
click at [210, 159] on span "Send" at bounding box center [218, 158] width 41 height 8
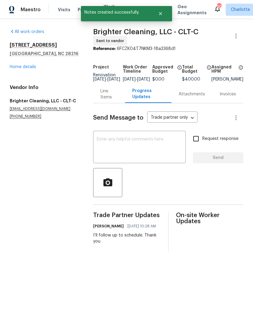
click at [107, 100] on div "Line Items" at bounding box center [108, 94] width 17 height 12
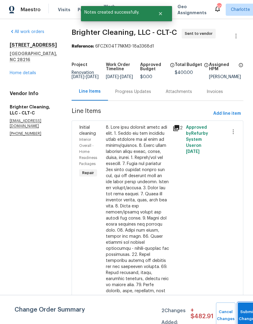
click at [243, 311] on button "Submit Changes" at bounding box center [247, 316] width 19 height 26
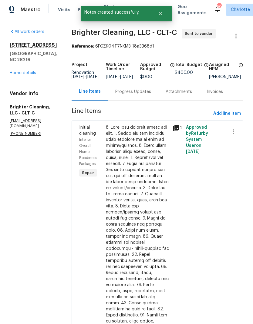
click at [18, 74] on div "9065 Cinnabay Dr Charlotte, NC 28216 Home details" at bounding box center [33, 59] width 47 height 34
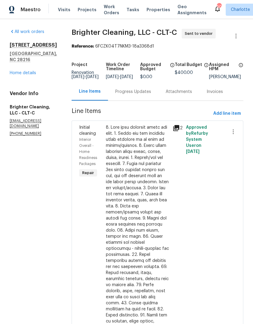
click at [16, 75] on link "Home details" at bounding box center [23, 73] width 26 height 4
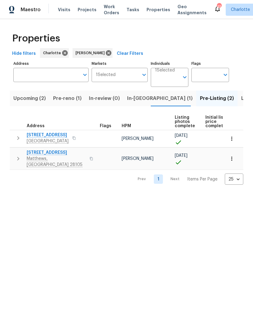
click at [145, 92] on button "In-[GEOGRAPHIC_DATA] (1)" at bounding box center [159, 99] width 73 height 16
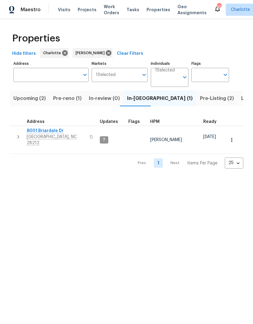
click at [18, 135] on icon "button" at bounding box center [18, 137] width 2 height 4
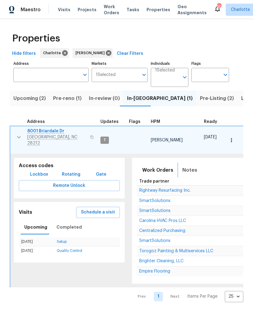
click at [188, 166] on span "Notes" at bounding box center [189, 170] width 15 height 8
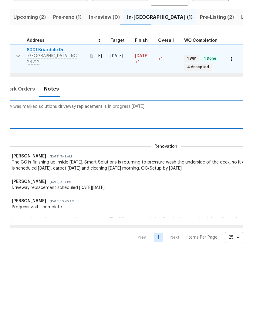
scroll to position [2, 0]
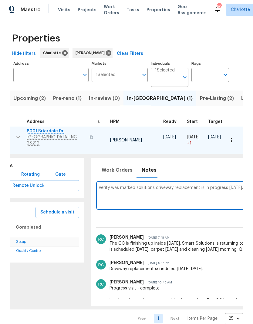
scroll to position [0, 45]
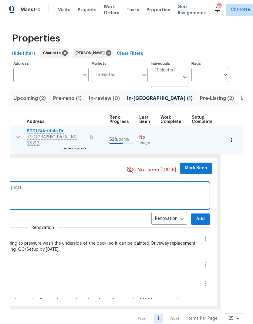
scroll to position [0, 263]
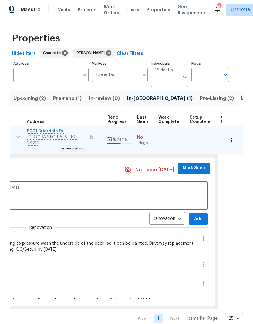
type textarea "Verified with Smart Solutions driveway replacement is in progress today."
click at [196, 214] on button "Add" at bounding box center [197, 219] width 19 height 11
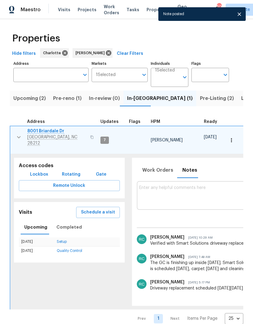
scroll to position [0, 0]
click at [15, 135] on icon "button" at bounding box center [18, 137] width 7 height 7
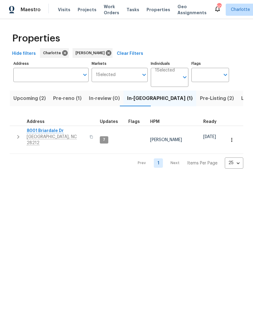
click at [71, 103] on button "Pre-reno (1)" at bounding box center [67, 99] width 36 height 16
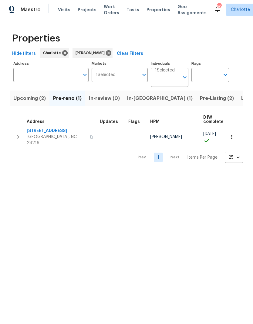
click at [15, 133] on icon "button" at bounding box center [18, 136] width 7 height 7
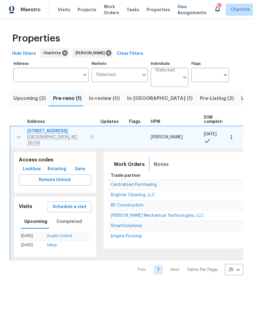
click at [156, 160] on span "Notes" at bounding box center [161, 164] width 15 height 8
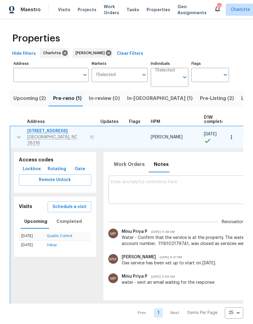
click at [160, 187] on textarea at bounding box center [233, 190] width 244 height 20
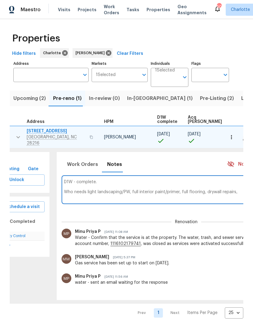
scroll to position [0, 47]
click at [68, 187] on textarea "D1W - complete. Who needs light landscaping/PW, full interior paint/primer, ful…" at bounding box center [185, 190] width 244 height 20
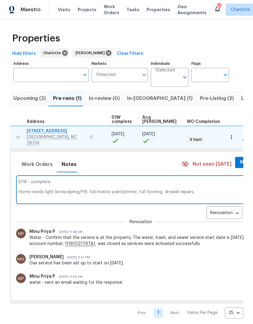
scroll to position [0, 92]
click at [199, 190] on textarea "D1W - complete. Home needs light landscaping/PW, full interior paint/primer, fu…" at bounding box center [140, 190] width 244 height 20
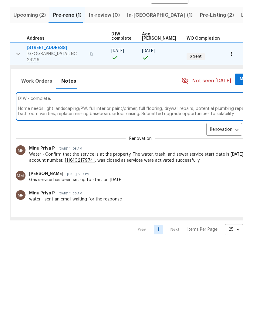
scroll to position [4, 0]
click at [85, 180] on textarea "D1W - complete. Home needs light landscaping/PW, full interior paint/primer, fu…" at bounding box center [140, 190] width 244 height 20
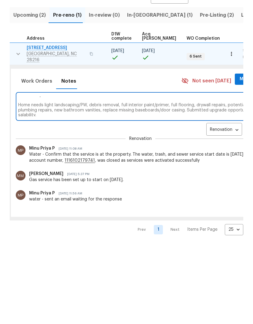
click at [81, 180] on textarea "D1W - complete. Home needs light landscaping/PW, debris removal, full interior …" at bounding box center [140, 190] width 244 height 20
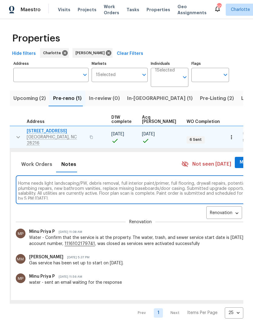
type textarea "D1W - complete. Home needs light landscaping/PW, debris removal, full interior …"
click at [250, 210] on span "Add" at bounding box center [255, 214] width 10 height 8
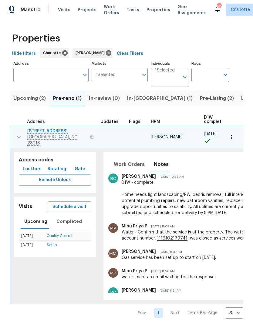
scroll to position [0, 0]
click at [13, 137] on button "button" at bounding box center [19, 137] width 12 height 18
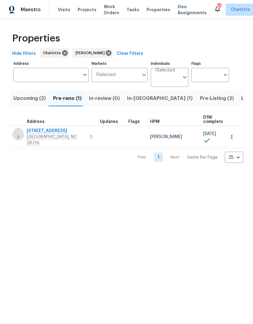
click at [14, 131] on button "button" at bounding box center [18, 137] width 12 height 18
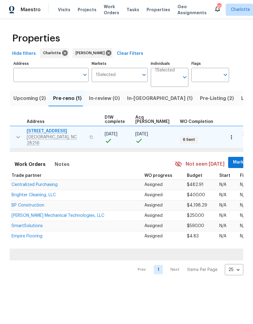
click at [233, 159] on span "Mark Seen" at bounding box center [244, 163] width 22 height 8
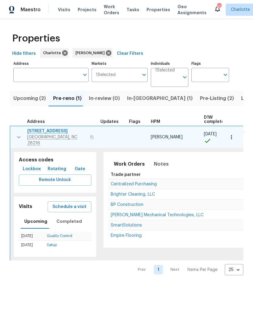
click at [15, 135] on icon "button" at bounding box center [18, 137] width 7 height 7
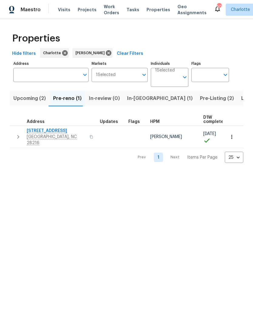
click at [141, 104] on button "In-reno (1)" at bounding box center [159, 99] width 73 height 16
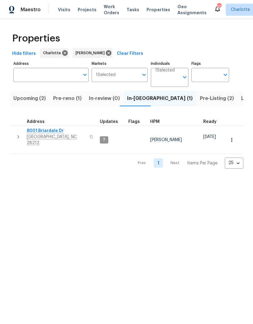
click at [16, 135] on icon "button" at bounding box center [18, 136] width 7 height 7
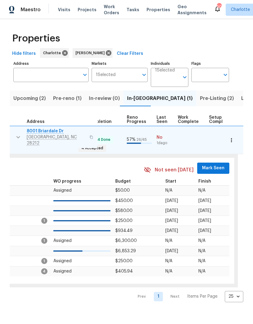
scroll to position [0, 263]
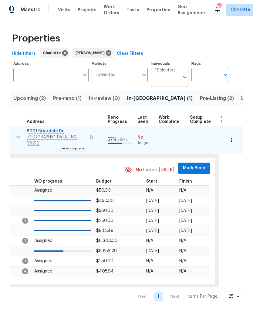
click at [192, 165] on span "Mark Seen" at bounding box center [194, 169] width 22 height 8
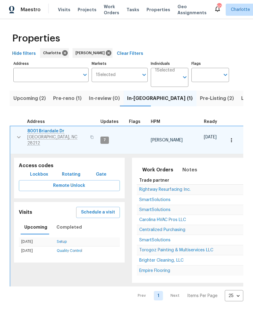
scroll to position [0, 0]
click at [15, 134] on icon "button" at bounding box center [18, 137] width 7 height 7
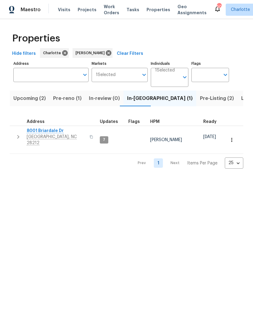
click at [40, 98] on span "Upcoming (2)" at bounding box center [29, 98] width 32 height 8
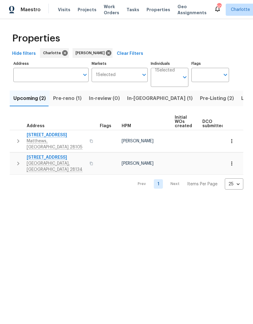
click at [15, 138] on icon "button" at bounding box center [18, 141] width 7 height 7
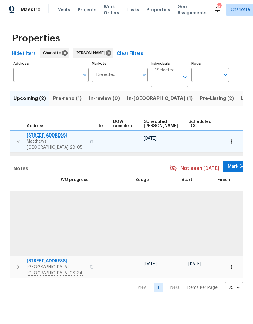
click at [228, 163] on span "Mark Seen" at bounding box center [239, 167] width 22 height 8
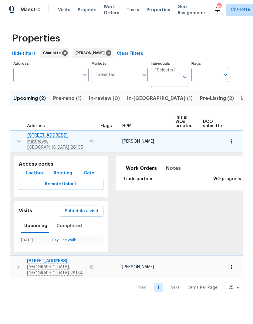
click at [18, 138] on icon "button" at bounding box center [18, 141] width 7 height 7
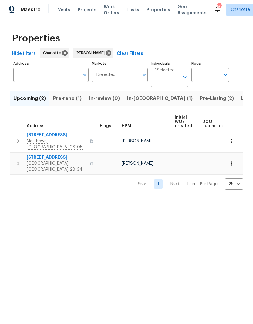
click at [14, 155] on button "button" at bounding box center [18, 164] width 12 height 18
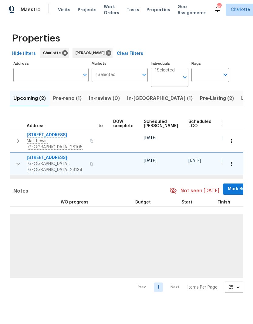
click at [228, 185] on span "Mark Seen" at bounding box center [239, 189] width 22 height 8
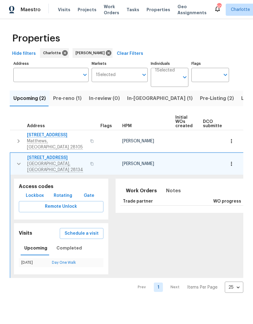
click at [15, 160] on icon "button" at bounding box center [18, 163] width 7 height 7
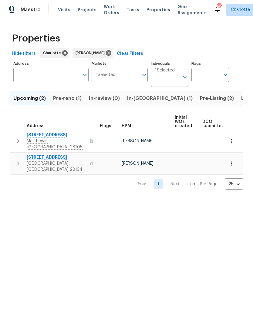
click at [200, 98] on span "Pre-Listing (2)" at bounding box center [217, 98] width 34 height 8
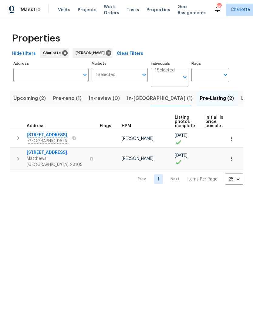
click at [19, 141] on icon "button" at bounding box center [18, 138] width 7 height 7
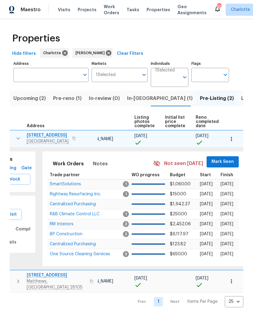
click at [215, 161] on span "Mark Seen" at bounding box center [222, 162] width 22 height 8
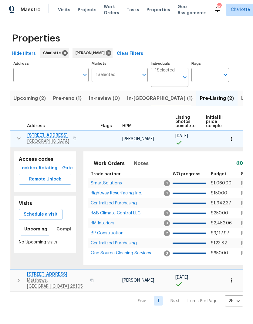
click at [16, 137] on icon "button" at bounding box center [18, 138] width 7 height 7
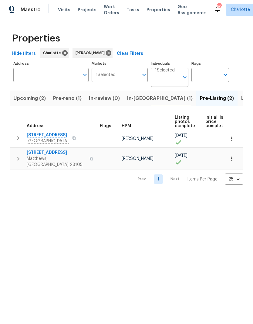
click at [12, 156] on button "button" at bounding box center [18, 159] width 12 height 18
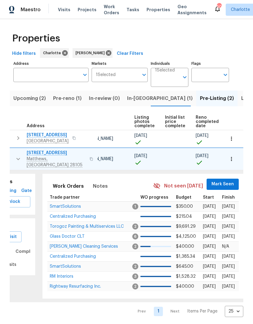
click at [220, 181] on span "Mark Seen" at bounding box center [222, 185] width 22 height 8
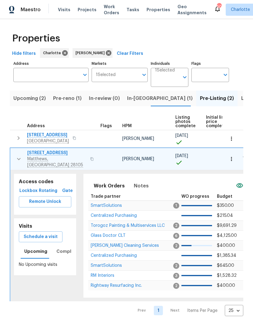
click at [15, 158] on icon "button" at bounding box center [18, 158] width 7 height 7
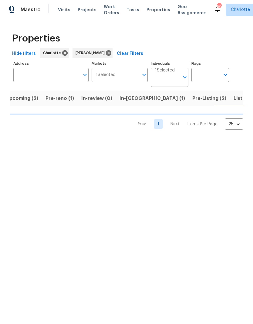
scroll to position [0, 8]
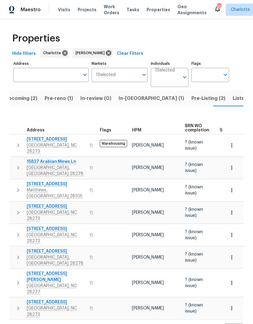
click at [19, 142] on icon "button" at bounding box center [18, 145] width 7 height 7
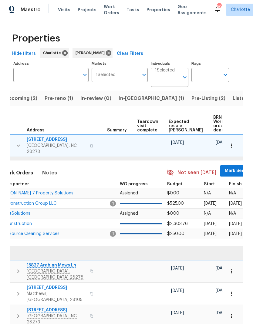
click at [225, 169] on span "Mark Seen" at bounding box center [236, 171] width 22 height 8
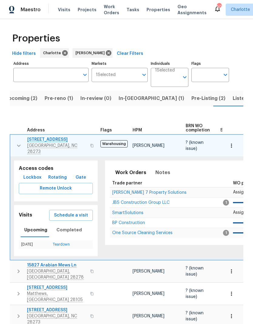
scroll to position [0, 0]
click at [19, 142] on icon "button" at bounding box center [18, 145] width 7 height 7
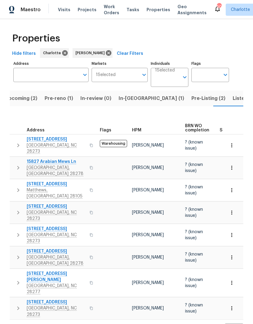
click at [16, 164] on icon "button" at bounding box center [18, 167] width 7 height 7
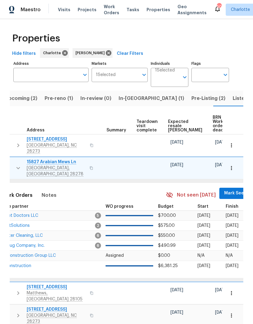
scroll to position [0, 113]
click at [225, 190] on span "Mark Seen" at bounding box center [236, 194] width 22 height 8
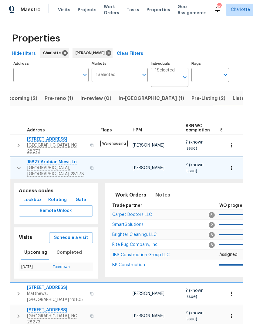
scroll to position [0, 0]
click at [16, 165] on icon "button" at bounding box center [18, 168] width 7 height 7
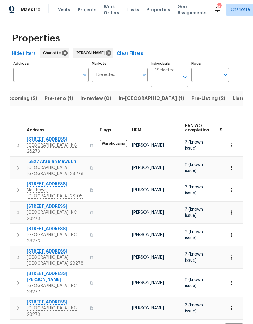
click at [16, 187] on icon "button" at bounding box center [18, 190] width 7 height 7
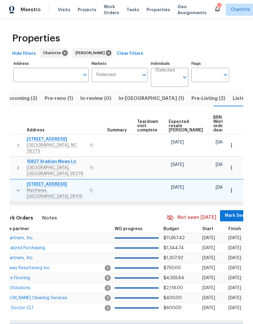
click at [225, 212] on span "Mark Seen" at bounding box center [236, 216] width 22 height 8
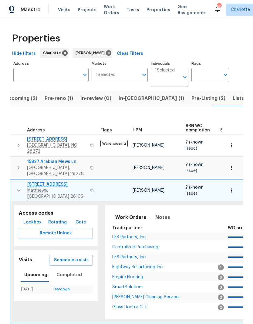
click at [16, 187] on icon "button" at bounding box center [18, 190] width 7 height 7
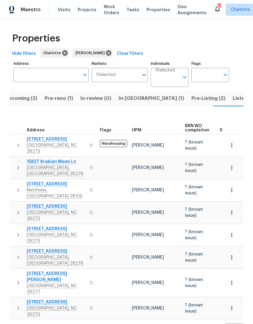
click at [14, 204] on button "button" at bounding box center [18, 213] width 12 height 18
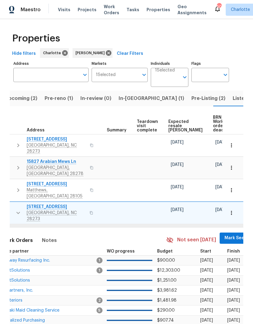
click at [224, 234] on span "Mark Seen" at bounding box center [235, 238] width 22 height 8
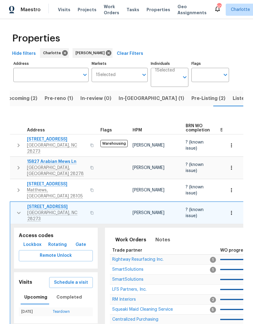
click at [15, 209] on icon "button" at bounding box center [18, 212] width 7 height 7
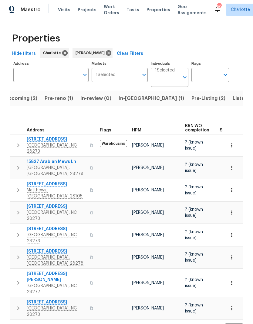
click at [15, 231] on icon "button" at bounding box center [18, 234] width 7 height 7
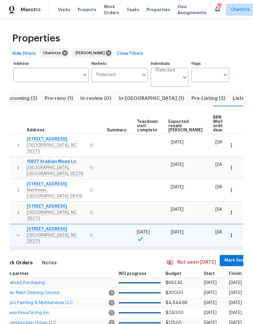
scroll to position [0, 113]
click at [225, 257] on span "Mark Seen" at bounding box center [236, 261] width 22 height 8
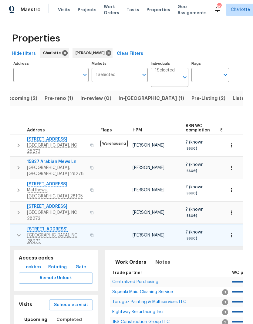
scroll to position [0, 0]
click at [17, 232] on icon "button" at bounding box center [18, 235] width 7 height 7
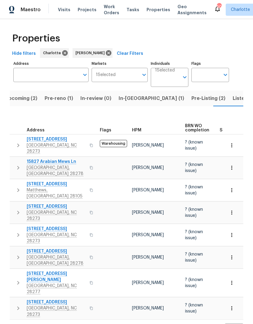
click at [16, 254] on icon "button" at bounding box center [18, 257] width 7 height 7
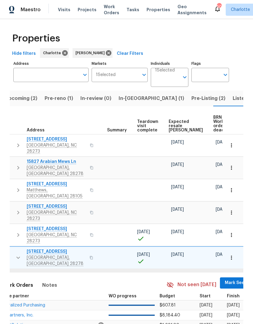
click at [225, 279] on span "Mark Seen" at bounding box center [236, 283] width 22 height 8
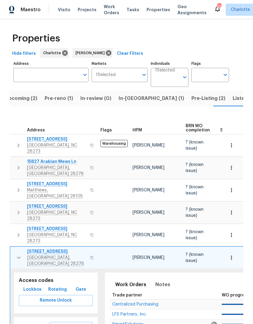
click at [17, 254] on icon "button" at bounding box center [18, 257] width 7 height 7
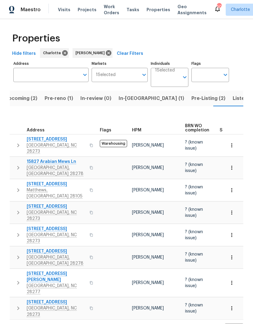
click at [16, 279] on icon "button" at bounding box center [18, 282] width 7 height 7
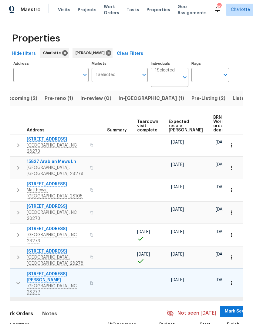
click at [225, 308] on span "Mark Seen" at bounding box center [236, 312] width 22 height 8
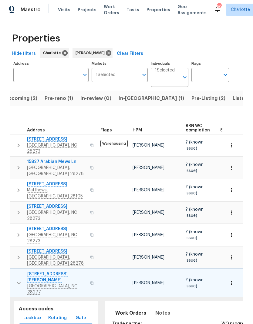
click at [18, 280] on icon "button" at bounding box center [18, 283] width 7 height 7
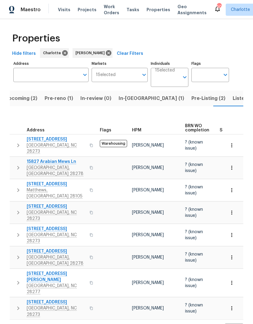
click at [14, 299] on button "button" at bounding box center [18, 308] width 12 height 18
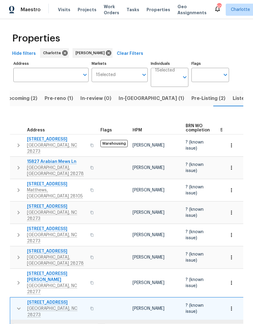
click at [16, 305] on icon "button" at bounding box center [18, 308] width 7 height 7
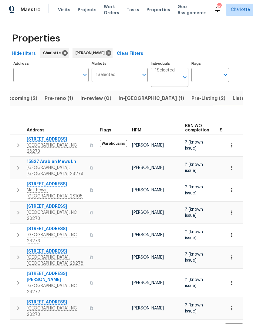
click at [129, 101] on span "In-reno (1)" at bounding box center [150, 98] width 65 height 8
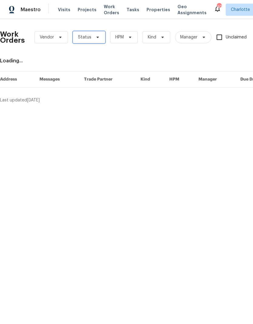
click at [93, 37] on span at bounding box center [96, 37] width 7 height 5
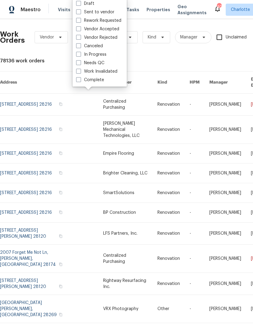
click at [99, 65] on label "Needs QC" at bounding box center [90, 63] width 28 height 6
click at [80, 64] on input "Needs QC" at bounding box center [78, 62] width 4 height 4
checkbox input "true"
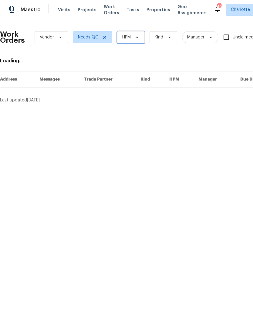
click at [133, 37] on span at bounding box center [136, 37] width 7 height 5
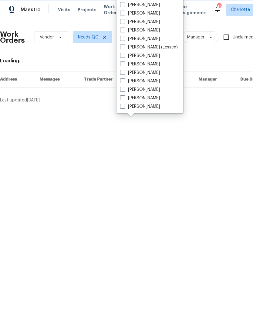
scroll to position [75, 0]
click at [144, 109] on label "[PERSON_NAME]" at bounding box center [140, 107] width 40 height 6
click at [124, 108] on input "[PERSON_NAME]" at bounding box center [122, 106] width 4 height 4
checkbox input "true"
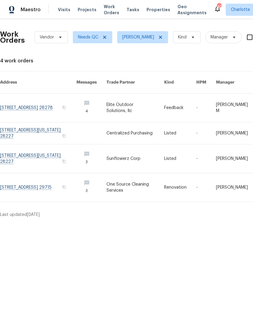
click at [25, 177] on link at bounding box center [38, 187] width 76 height 28
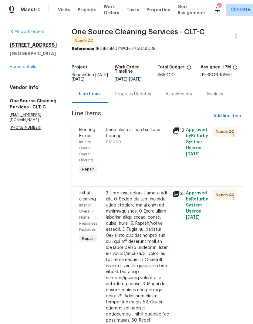
click at [146, 132] on div "Deep clean all hard surface flooring." at bounding box center [137, 133] width 63 height 12
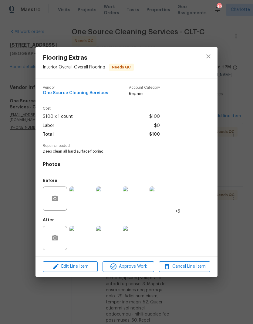
click at [83, 245] on img at bounding box center [81, 238] width 24 height 24
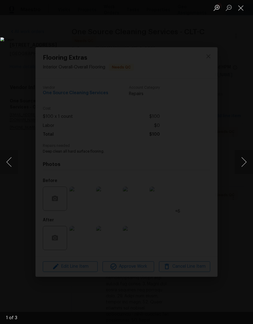
click at [241, 162] on button "Next image" at bounding box center [243, 162] width 18 height 24
click at [243, 164] on button "Next image" at bounding box center [243, 162] width 18 height 24
click at [14, 162] on button "Previous image" at bounding box center [9, 162] width 18 height 24
click at [243, 167] on button "Next image" at bounding box center [243, 162] width 18 height 24
click at [242, 169] on button "Next image" at bounding box center [243, 162] width 18 height 24
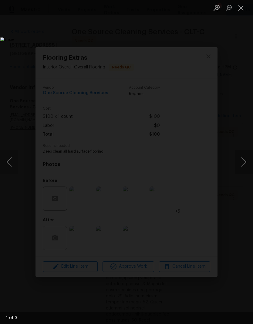
click at [15, 168] on button "Previous image" at bounding box center [9, 162] width 18 height 24
click at [242, 168] on button "Next image" at bounding box center [243, 162] width 18 height 24
click at [242, 165] on button "Next image" at bounding box center [243, 162] width 18 height 24
click at [244, 168] on button "Next image" at bounding box center [243, 162] width 18 height 24
click at [245, 166] on button "Next image" at bounding box center [243, 162] width 18 height 24
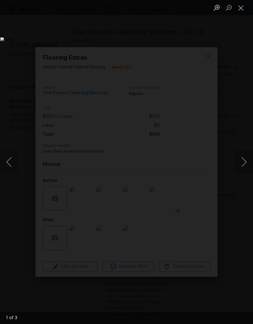
click at [244, 168] on button "Next image" at bounding box center [243, 162] width 18 height 24
click at [239, 167] on button "Next image" at bounding box center [243, 162] width 18 height 24
click at [15, 165] on button "Previous image" at bounding box center [9, 162] width 18 height 24
click at [238, 13] on button "Close lightbox" at bounding box center [240, 7] width 12 height 11
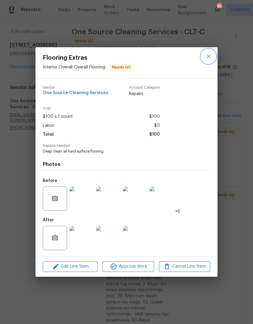
click at [210, 55] on icon "close" at bounding box center [208, 57] width 4 height 4
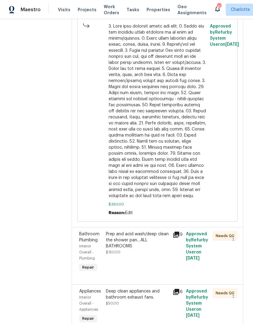
scroll to position [24, 0]
click at [157, 288] on div "Deep clean appliances and bathroom exhaust fans." at bounding box center [137, 294] width 63 height 12
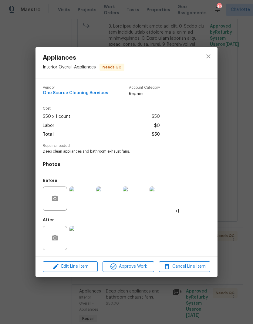
click at [86, 245] on img at bounding box center [81, 238] width 24 height 24
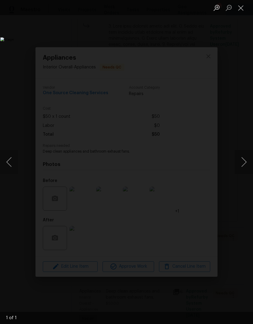
click at [238, 173] on button "Next image" at bounding box center [243, 162] width 18 height 24
click at [13, 165] on button "Previous image" at bounding box center [9, 162] width 18 height 24
click at [14, 165] on button "Previous image" at bounding box center [9, 162] width 18 height 24
click at [238, 10] on button "Close lightbox" at bounding box center [240, 7] width 12 height 11
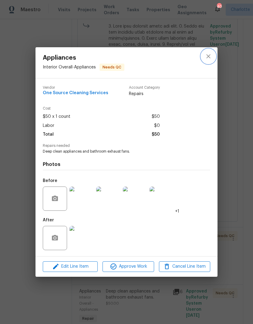
click at [210, 57] on icon "close" at bounding box center [208, 57] width 4 height 4
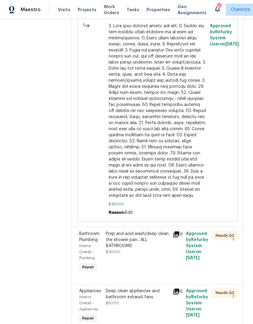
scroll to position [471, 0]
click at [160, 231] on div "Prep and acid wash/deep clean the shower pan…ALL BATHROOMS" at bounding box center [137, 240] width 63 height 18
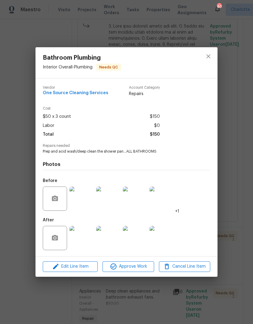
click at [78, 239] on img at bounding box center [81, 238] width 24 height 24
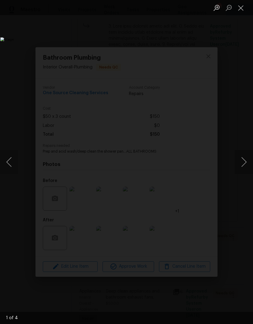
click at [241, 166] on button "Next image" at bounding box center [243, 162] width 18 height 24
click at [243, 168] on button "Next image" at bounding box center [243, 162] width 18 height 24
click at [242, 169] on button "Next image" at bounding box center [243, 162] width 18 height 24
click at [195, 175] on img "Lightbox" at bounding box center [97, 161] width 195 height 249
click at [244, 171] on button "Next image" at bounding box center [243, 162] width 18 height 24
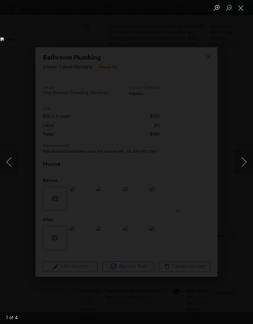
click at [245, 171] on button "Next image" at bounding box center [243, 162] width 18 height 24
click at [241, 168] on button "Next image" at bounding box center [243, 162] width 18 height 24
click at [242, 8] on button "Close lightbox" at bounding box center [240, 7] width 12 height 11
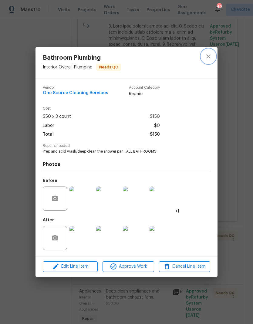
click at [210, 55] on icon "close" at bounding box center [208, 56] width 7 height 7
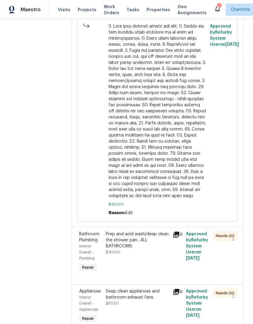
click at [160, 231] on div "Prep and acid wash/deep clean the shower pan…ALL BATHROOMS" at bounding box center [137, 240] width 63 height 18
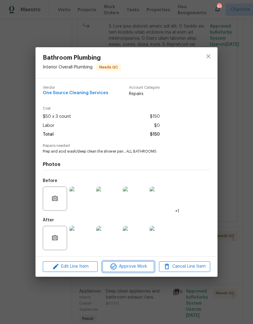
click at [135, 267] on span "Approve Work" at bounding box center [128, 267] width 48 height 8
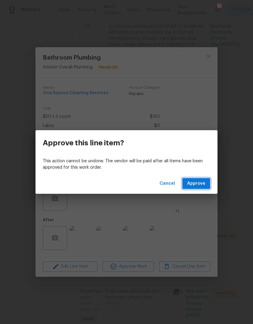
click at [195, 185] on span "Approve" at bounding box center [196, 184] width 18 height 8
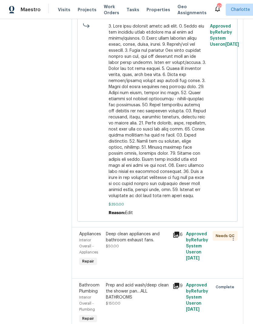
click at [164, 240] on div "Deep clean appliances and bathroom exhaust fans. $50.00" at bounding box center [137, 240] width 63 height 18
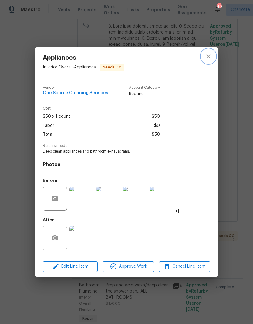
click at [210, 53] on icon "close" at bounding box center [208, 56] width 7 height 7
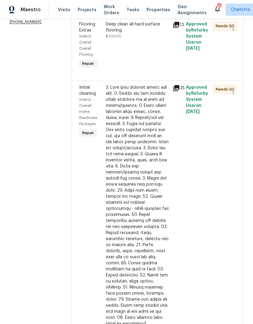
scroll to position [109, 0]
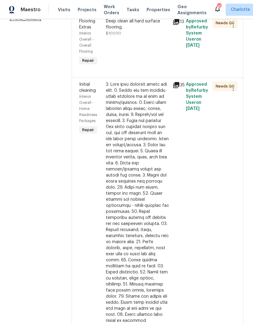
click at [160, 184] on div at bounding box center [137, 226] width 63 height 291
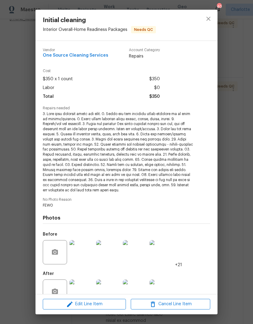
click at [87, 284] on img at bounding box center [81, 292] width 24 height 24
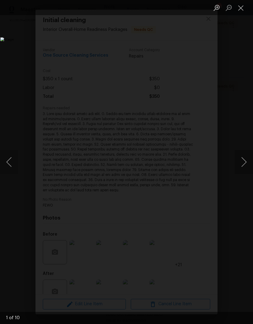
click at [239, 170] on button "Next image" at bounding box center [243, 162] width 18 height 24
click at [238, 169] on button "Next image" at bounding box center [243, 162] width 18 height 24
click at [12, 163] on button "Previous image" at bounding box center [9, 162] width 18 height 24
click at [241, 168] on button "Next image" at bounding box center [243, 162] width 18 height 24
click at [242, 167] on button "Next image" at bounding box center [243, 162] width 18 height 24
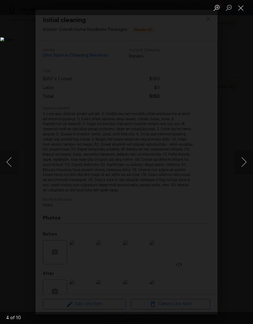
click at [243, 168] on button "Next image" at bounding box center [243, 162] width 18 height 24
click at [244, 168] on button "Next image" at bounding box center [243, 162] width 18 height 24
click at [243, 168] on button "Next image" at bounding box center [243, 162] width 18 height 24
click at [247, 170] on button "Next image" at bounding box center [243, 162] width 18 height 24
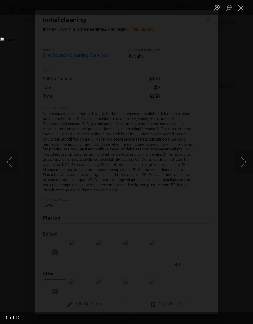
click at [241, 172] on button "Next image" at bounding box center [243, 162] width 18 height 24
click at [242, 173] on button "Next image" at bounding box center [243, 162] width 18 height 24
click at [243, 173] on button "Next image" at bounding box center [243, 162] width 18 height 24
click at [11, 159] on button "Previous image" at bounding box center [9, 162] width 18 height 24
click at [241, 173] on button "Next image" at bounding box center [243, 162] width 18 height 24
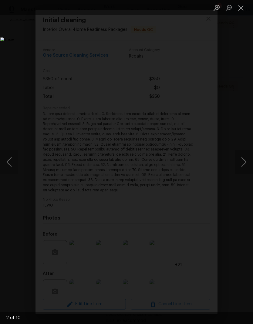
click at [240, 172] on button "Next image" at bounding box center [243, 162] width 18 height 24
click at [239, 170] on button "Next image" at bounding box center [243, 162] width 18 height 24
click at [12, 162] on button "Previous image" at bounding box center [9, 162] width 18 height 24
click at [11, 160] on button "Previous image" at bounding box center [9, 162] width 18 height 24
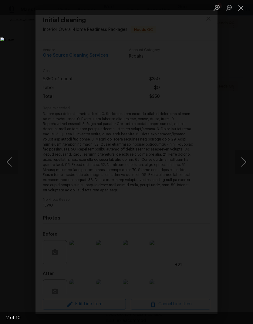
click at [11, 160] on button "Previous image" at bounding box center [9, 162] width 18 height 24
click at [240, 174] on button "Next image" at bounding box center [243, 162] width 18 height 24
click at [243, 169] on button "Next image" at bounding box center [243, 162] width 18 height 24
click at [241, 170] on button "Next image" at bounding box center [243, 162] width 18 height 24
click at [241, 171] on button "Next image" at bounding box center [243, 162] width 18 height 24
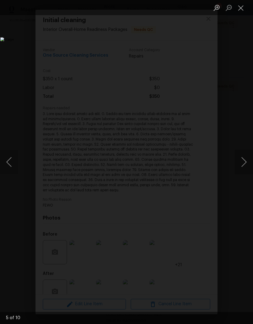
click at [242, 170] on button "Next image" at bounding box center [243, 162] width 18 height 24
click at [240, 170] on button "Next image" at bounding box center [243, 162] width 18 height 24
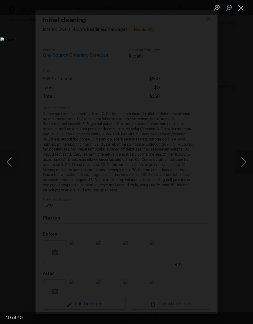
click at [239, 171] on button "Next image" at bounding box center [243, 162] width 18 height 24
click at [241, 8] on button "Close lightbox" at bounding box center [240, 7] width 12 height 11
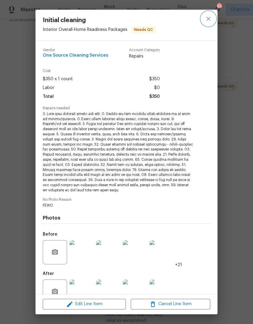
click at [212, 18] on button "close" at bounding box center [208, 19] width 15 height 15
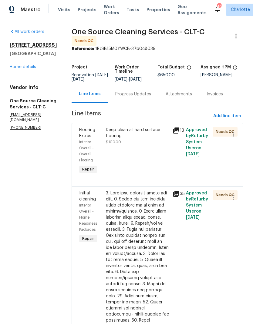
scroll to position [0, 0]
click at [139, 97] on div "Progress Updates" at bounding box center [133, 94] width 36 height 6
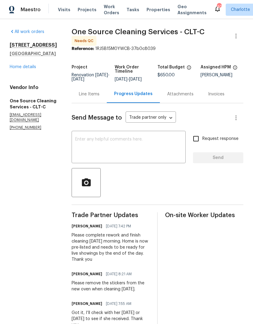
click at [140, 152] on textarea at bounding box center [128, 147] width 107 height 21
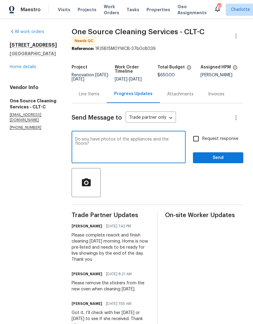
click at [178, 142] on textarea "Do you have photos of the appliances and the floors?" at bounding box center [128, 147] width 107 height 21
type textarea "Do you have photos of the appliances and the floors from this morning?"
click at [196, 144] on input "Request response" at bounding box center [195, 138] width 13 height 13
checkbox input "true"
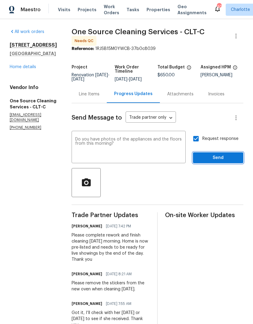
click at [228, 162] on span "Send" at bounding box center [218, 158] width 41 height 8
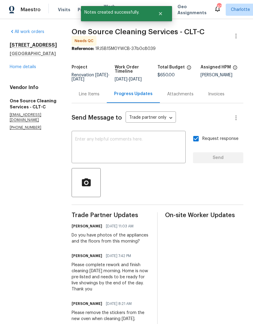
click at [35, 8] on span "Maestro" at bounding box center [31, 10] width 20 height 6
